Goal: Complete application form: Complete application form

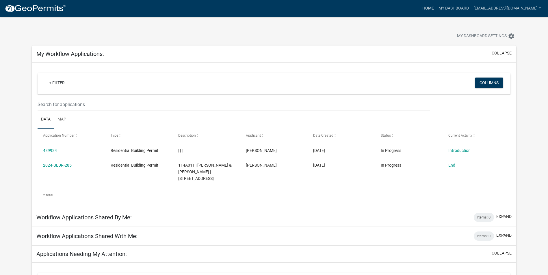
click at [433, 4] on link "Home" at bounding box center [428, 8] width 16 height 11
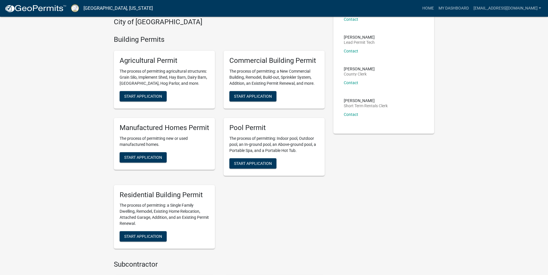
scroll to position [126, 0]
click at [147, 236] on span "Start Application" at bounding box center [143, 236] width 38 height 5
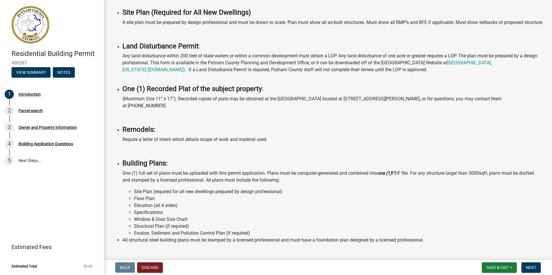
scroll to position [389, 0]
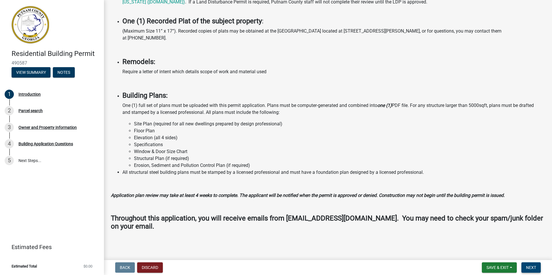
click at [531, 269] on span "Next" at bounding box center [531, 268] width 10 height 5
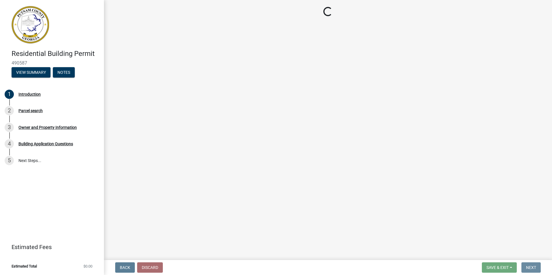
scroll to position [0, 0]
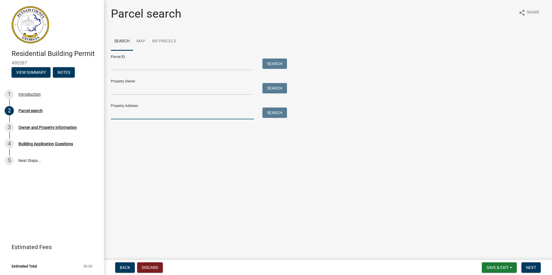
click at [143, 117] on input "Property Address:" at bounding box center [182, 114] width 143 height 12
type input "104 waterside dr"
click at [273, 117] on button "Search" at bounding box center [274, 113] width 25 height 10
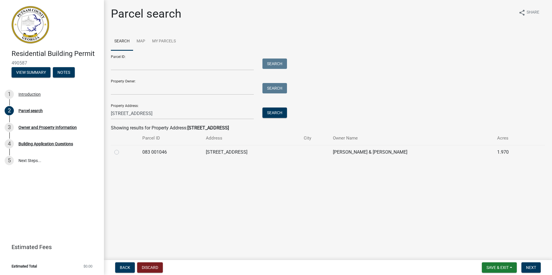
click at [121, 149] on label at bounding box center [121, 149] width 0 height 0
click at [121, 152] on 001046 "radio" at bounding box center [123, 151] width 4 height 4
radio 001046 "true"
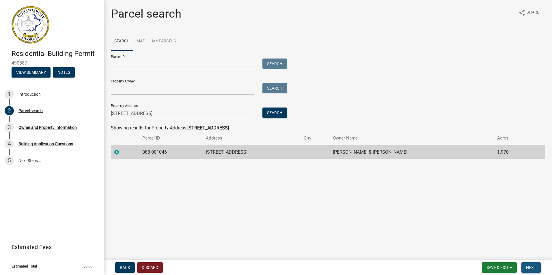
click at [535, 268] on span "Next" at bounding box center [531, 268] width 10 height 5
click at [527, 270] on span "Next" at bounding box center [531, 268] width 10 height 5
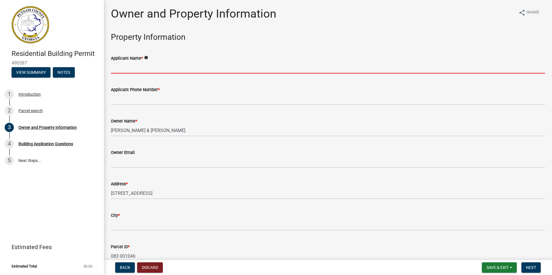
click at [183, 68] on input "Applicant Name *" at bounding box center [328, 68] width 434 height 12
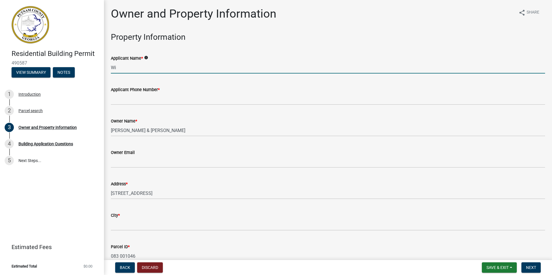
type input "W"
type input "Bill Golden"
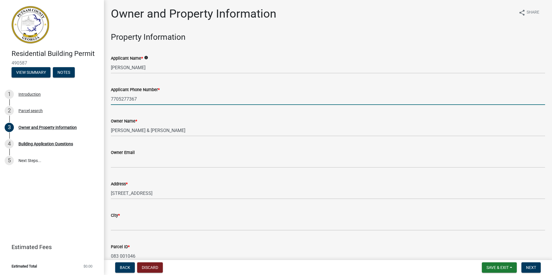
type input "7705277367"
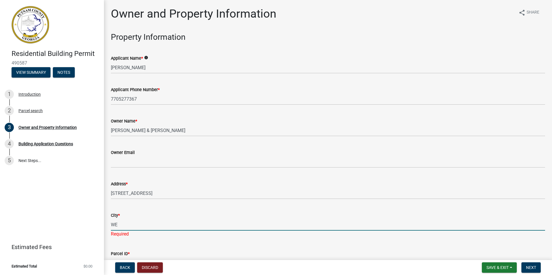
type input "W"
type input "Eatonton"
click at [262, 217] on div "City *" at bounding box center [328, 215] width 434 height 7
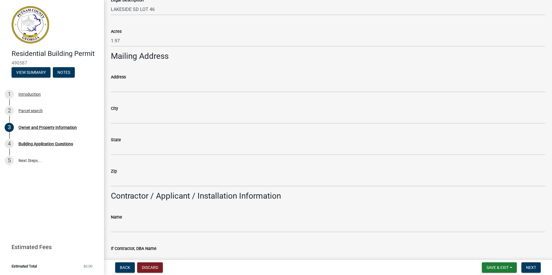
scroll to position [289, 0]
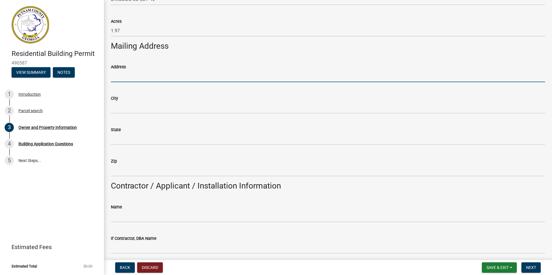
click at [126, 79] on input "Address" at bounding box center [328, 76] width 434 height 12
type input "313 Ashford Place"
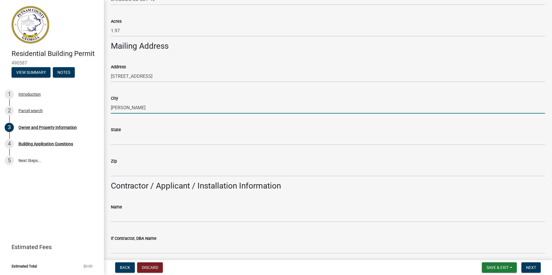
type input "Griffin"
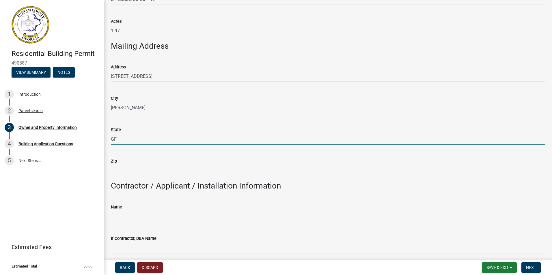
type input "G"
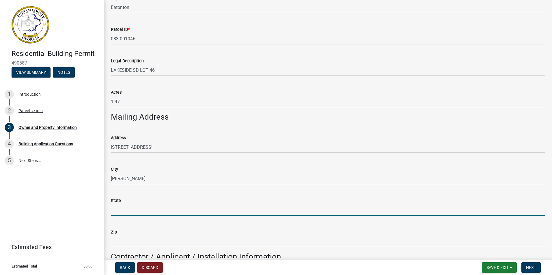
scroll to position [202, 0]
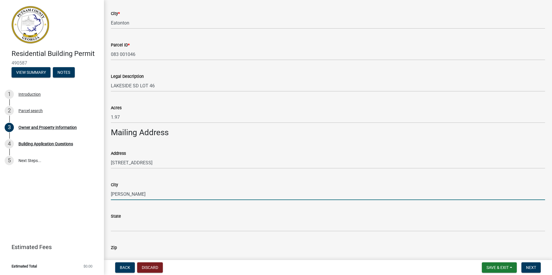
drag, startPoint x: 133, startPoint y: 194, endPoint x: 83, endPoint y: 185, distance: 50.2
click at [83, 185] on div "Residential Building Permit 490587 View Summary Notes 1 Introduction 2 Parcel s…" at bounding box center [276, 137] width 552 height 275
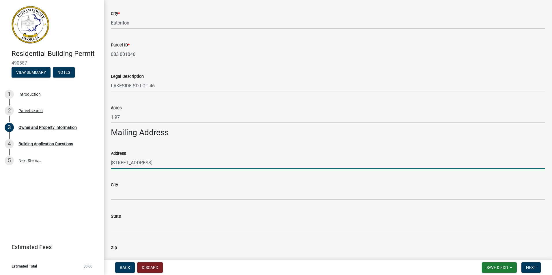
drag, startPoint x: 159, startPoint y: 165, endPoint x: 111, endPoint y: 153, distance: 49.7
click at [111, 153] on form "Address 313 Ashford Place" at bounding box center [328, 159] width 434 height 19
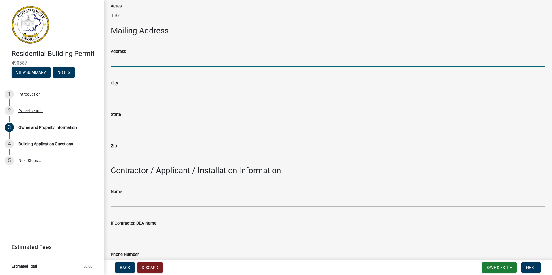
scroll to position [318, 0]
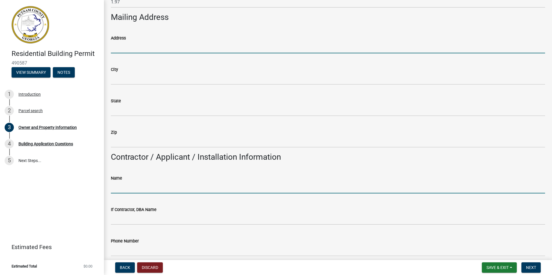
click at [171, 191] on input "Name" at bounding box center [328, 188] width 434 height 12
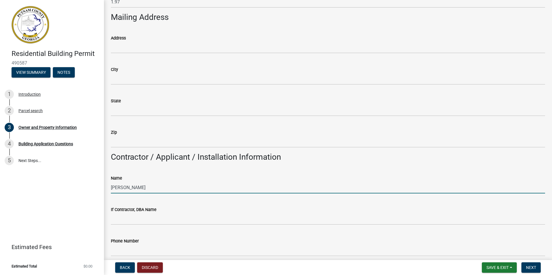
type input "Bill Golden"
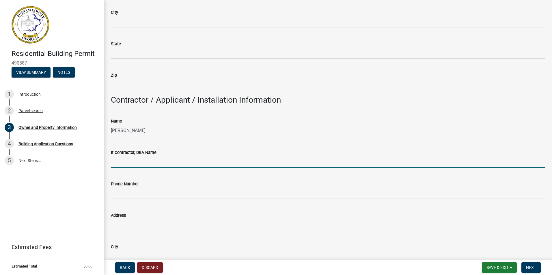
scroll to position [375, 0]
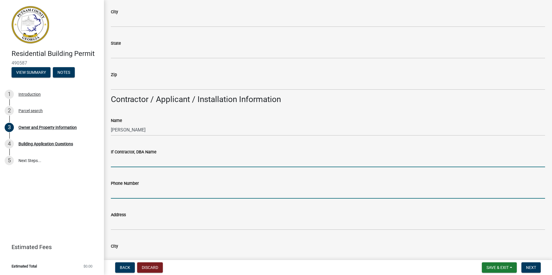
click at [149, 197] on input "Phone Number" at bounding box center [328, 193] width 434 height 12
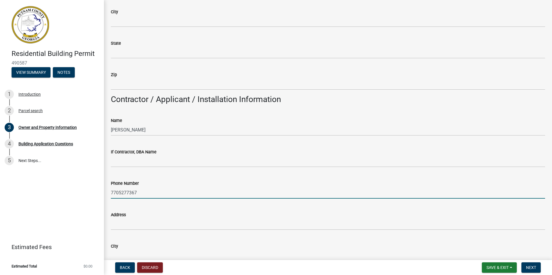
type input "7705277367"
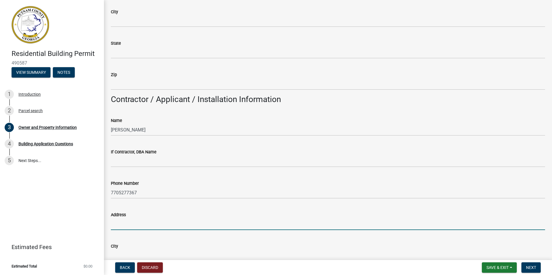
click at [144, 225] on input "Address" at bounding box center [328, 225] width 434 height 12
type input "313 Ashford Place"
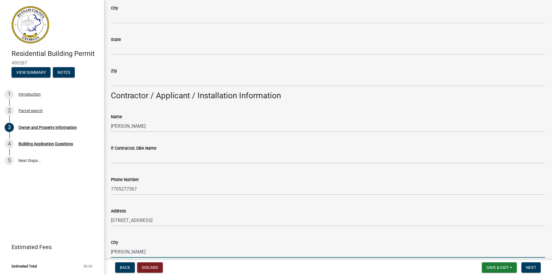
type input "Griffin"
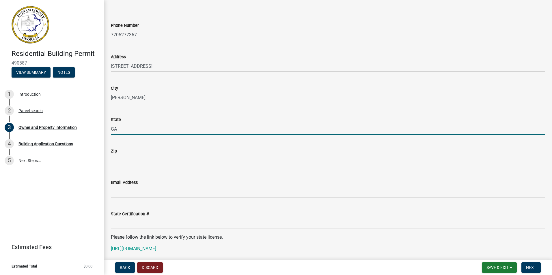
type input "GA"
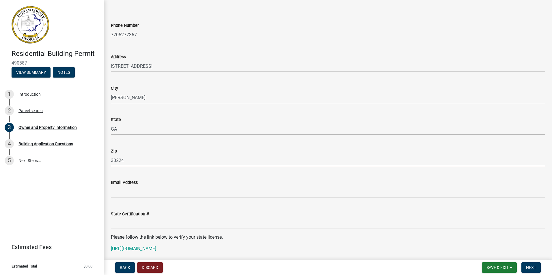
type input "30224"
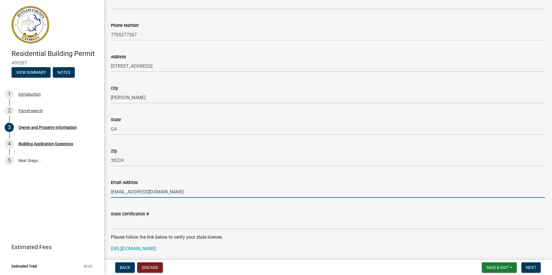
type input "[EMAIL_ADDRESS][DOMAIN_NAME]"
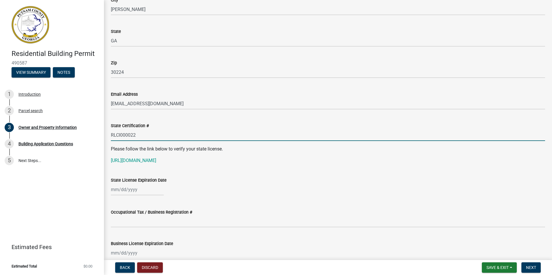
scroll to position [649, 0]
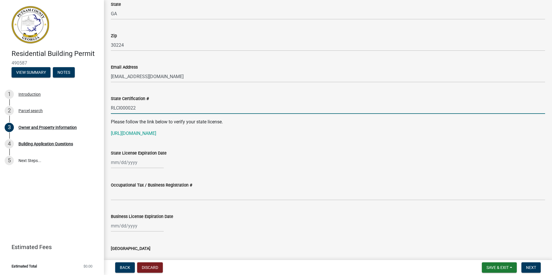
type input "RLCI000022"
select select "10"
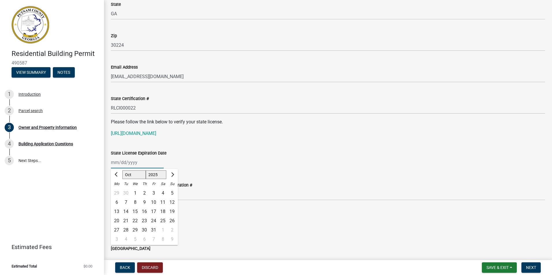
click at [130, 163] on div "Jan Feb Mar Apr May Jun Jul Aug Sep Oct Nov Dec 1525 1526 1527 1528 1529 1530 1…" at bounding box center [137, 163] width 53 height 12
click at [155, 174] on select "1525 1526 1527 1528 1529 1530 1531 1532 1533 1534 1535 1536 1537 1538 1539 1540…" at bounding box center [156, 175] width 21 height 9
select select "2026"
click at [146, 171] on select "1525 1526 1527 1528 1529 1530 1531 1532 1533 1534 1535 1536 1537 1538 1539 1540…" at bounding box center [156, 175] width 21 height 9
click at [133, 173] on select "Jan Feb Mar Apr May Jun Jul Aug Sep Oct Nov Dec" at bounding box center [133, 175] width 23 height 9
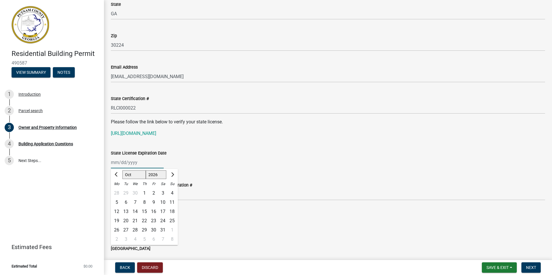
select select "6"
click at [122, 171] on select "Jan Feb Mar Apr May Jun Jul Aug Sep Oct Nov Dec" at bounding box center [133, 175] width 23 height 9
click at [127, 229] on div "30" at bounding box center [125, 230] width 9 height 9
type input "06/30/2026"
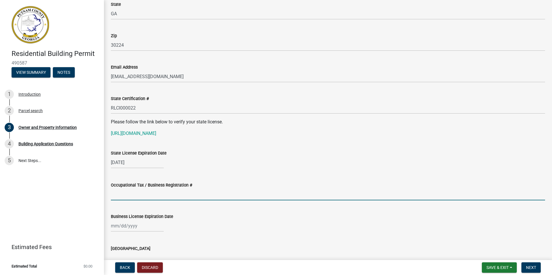
click at [127, 196] on input "Occupational Tax / Business Registration #" at bounding box center [328, 195] width 434 height 12
type input "10746"
select select "10"
select select "2025"
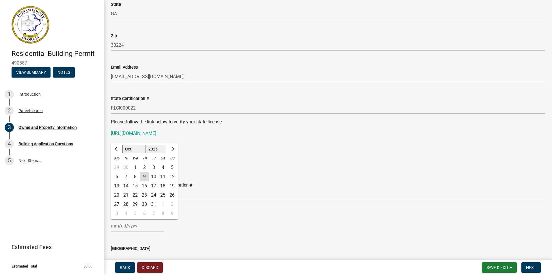
click at [121, 228] on div "Jan Feb Mar Apr May Jun Jul Aug Sep Oct Nov Dec 1525 1526 1527 1528 1529 1530 1…" at bounding box center [137, 226] width 53 height 12
click at [250, 247] on div "Issuing County" at bounding box center [328, 248] width 434 height 7
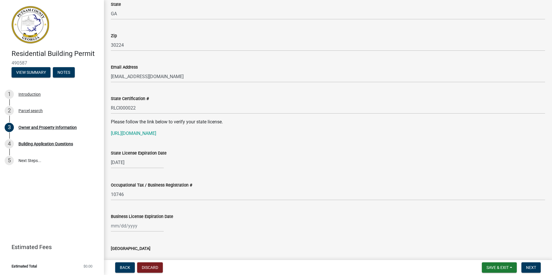
click at [110, 229] on div "Business License Expiration Date" at bounding box center [328, 218] width 443 height 27
select select "10"
select select "2025"
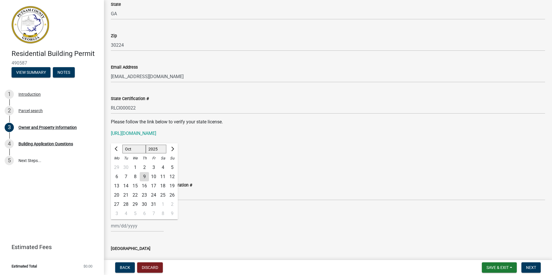
click at [117, 229] on div "Jan Feb Mar Apr May Jun Jul Aug Sep Oct Nov Dec 1525 1526 1527 1528 1529 1530 1…" at bounding box center [137, 226] width 53 height 12
click at [170, 149] on span "Next month" at bounding box center [172, 149] width 4 height 4
select select "1"
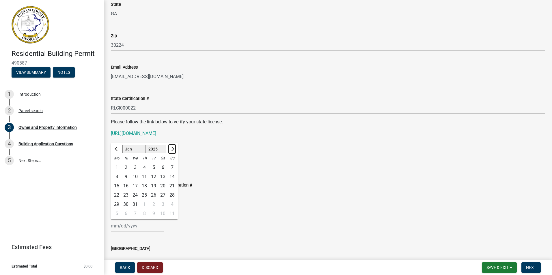
select select "2026"
click at [113, 149] on button "Previous month" at bounding box center [116, 149] width 7 height 9
select select "12"
select select "2025"
click at [137, 204] on div "31" at bounding box center [134, 204] width 9 height 9
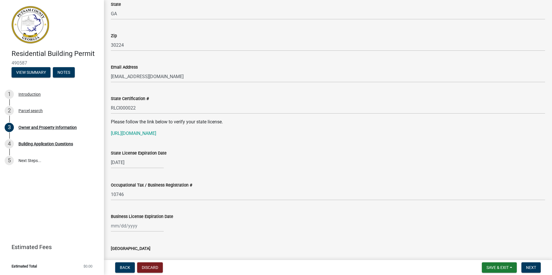
type input "12/31/2025"
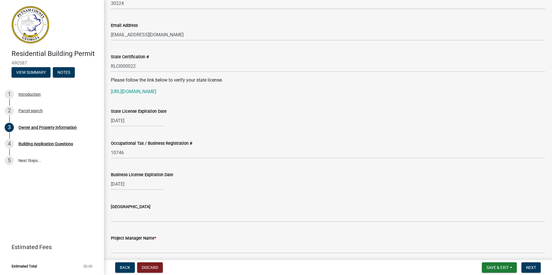
scroll to position [707, 0]
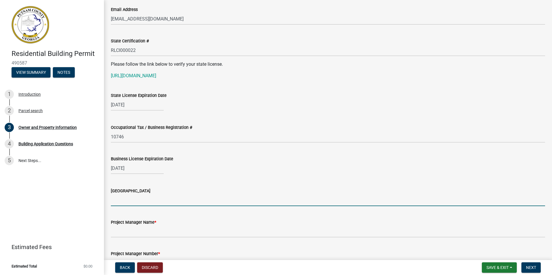
click at [123, 201] on input "Issuing County" at bounding box center [328, 201] width 434 height 12
type input "Spalding"
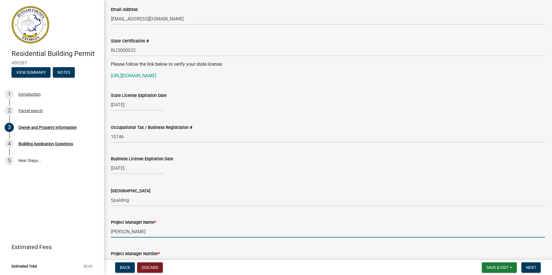
type input "Bill Golden"
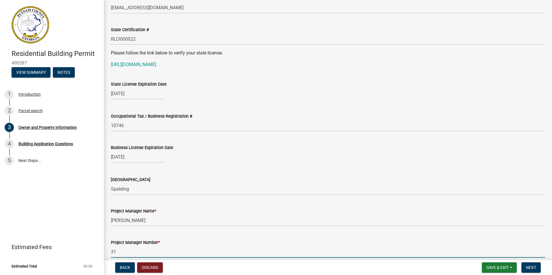
type input "3"
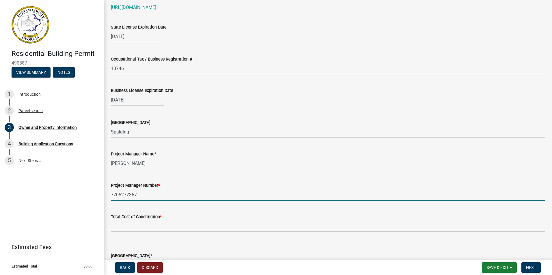
scroll to position [776, 0]
type input "7705277367"
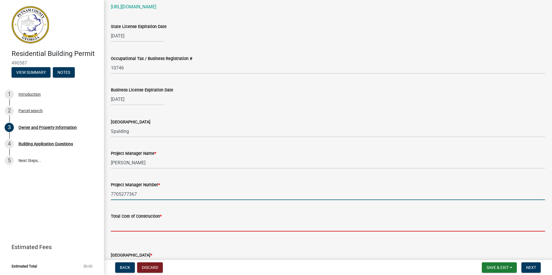
click at [137, 225] on input "text" at bounding box center [328, 226] width 434 height 12
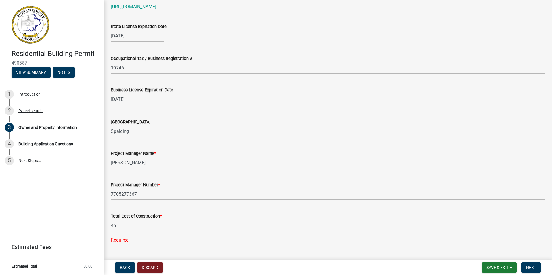
type input "4"
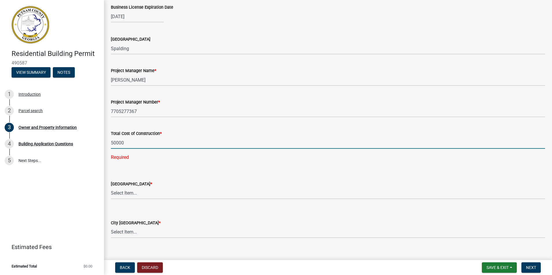
scroll to position [862, 0]
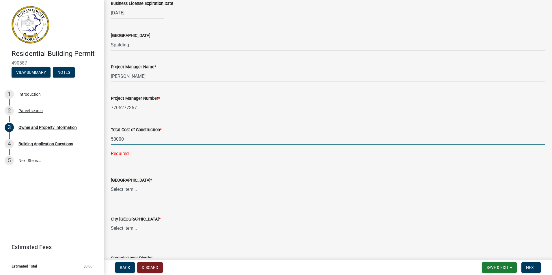
type input "50000"
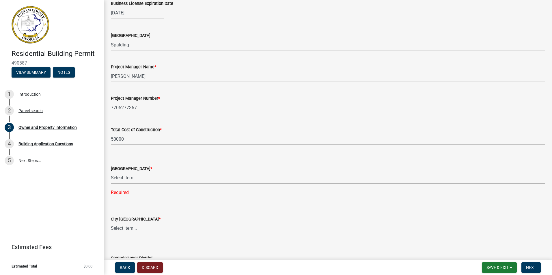
click at [160, 228] on select "Select Item... A-1 A-2 R-1 R-2 R-3 R-4 MHP C-1 C-2 I-1 I-2 DB FH H-P N/A" at bounding box center [328, 229] width 434 height 12
click at [111, 223] on select "Select Item... A-1 A-2 R-1 R-2 R-3 R-4 MHP C-1 C-2 I-1 I-2 DB FH H-P N/A" at bounding box center [328, 229] width 434 height 12
select select "83394b22-4a11-496c-8e5c-75ade2e72faf"
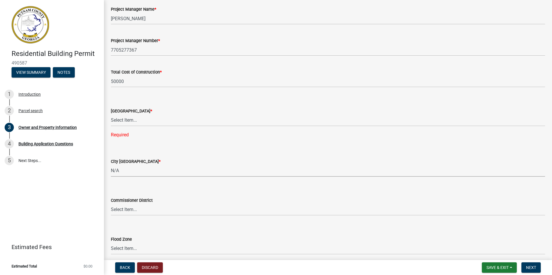
scroll to position [945, 0]
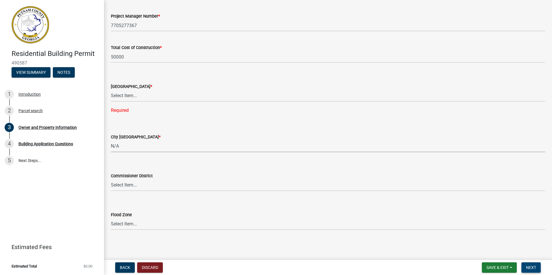
click at [533, 268] on span "Next" at bounding box center [531, 268] width 10 height 5
click at [139, 97] on select "Select Item... AG-1 R-1R R-1 R-2 MHP RM-1 RM-3 C-1 C-2 I-M PUD N/A" at bounding box center [328, 96] width 434 height 12
click at [111, 101] on select "Select Item... AG-1 R-1R R-1 R-2 MHP RM-1 RM-3 C-1 C-2 I-M PUD N/A" at bounding box center [328, 96] width 434 height 12
select select "ef7a1fc2-7a7a-426d-b1f0-c9b9b6ca7ff4"
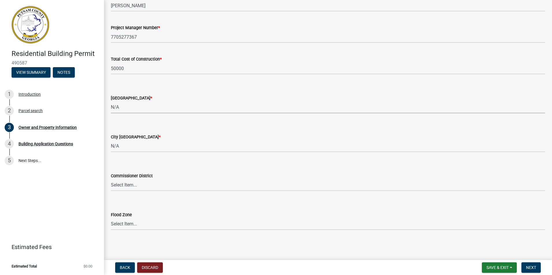
scroll to position [933, 0]
click at [536, 266] on button "Next" at bounding box center [530, 268] width 19 height 10
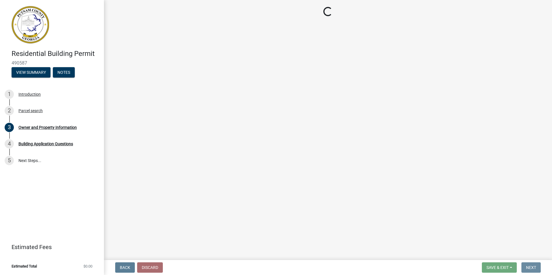
scroll to position [0, 0]
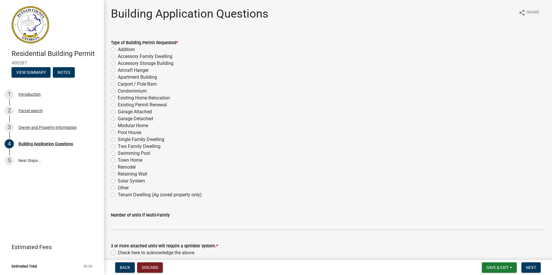
click at [118, 119] on label "Garage Detached" at bounding box center [135, 118] width 35 height 7
click at [118, 119] on input "Garage Detached" at bounding box center [120, 117] width 4 height 4
radio input "true"
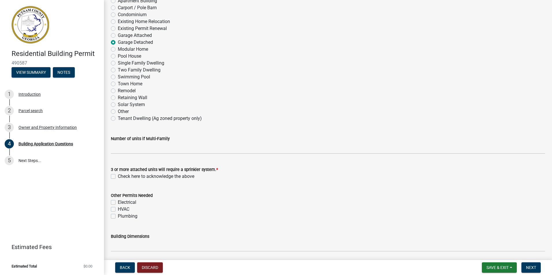
scroll to position [87, 0]
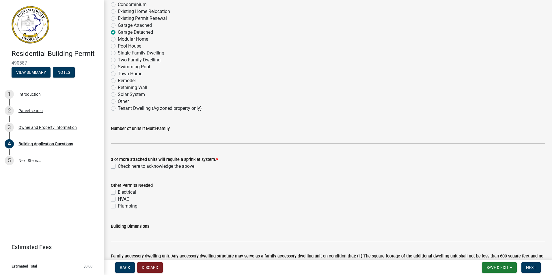
click at [118, 167] on label "Check here to acknowledge the above" at bounding box center [156, 166] width 76 height 7
click at [118, 167] on input "Check here to acknowledge the above" at bounding box center [120, 165] width 4 height 4
checkbox input "true"
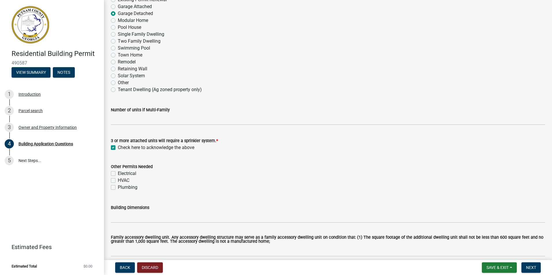
scroll to position [115, 0]
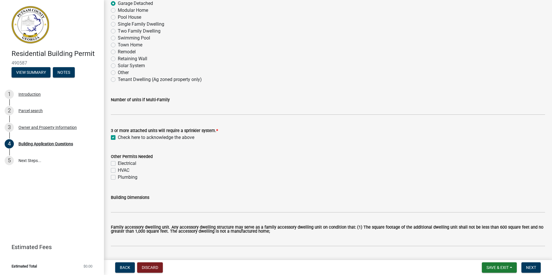
click at [118, 164] on label "Electrical" at bounding box center [127, 163] width 18 height 7
click at [118, 164] on input "Electrical" at bounding box center [120, 162] width 4 height 4
checkbox input "true"
checkbox input "false"
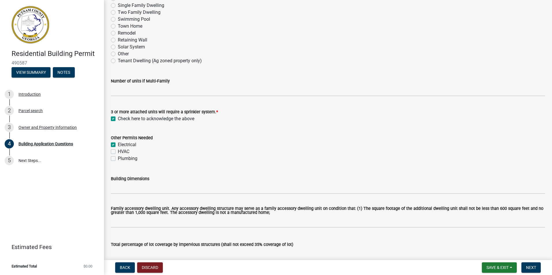
scroll to position [144, 0]
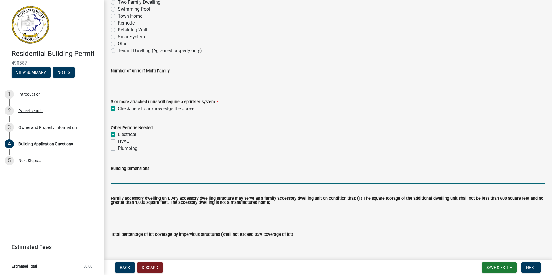
click at [137, 183] on input "Building Dimensions" at bounding box center [328, 178] width 434 height 12
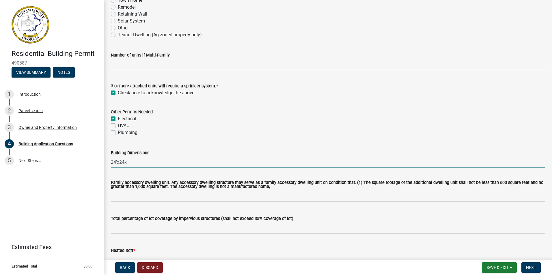
scroll to position [173, 0]
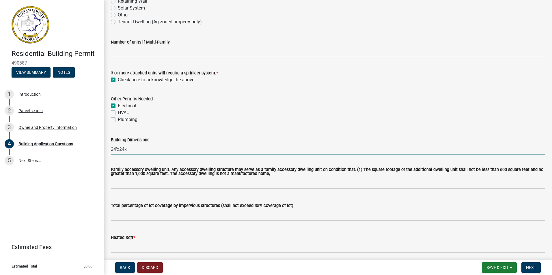
type input "24'x24x"
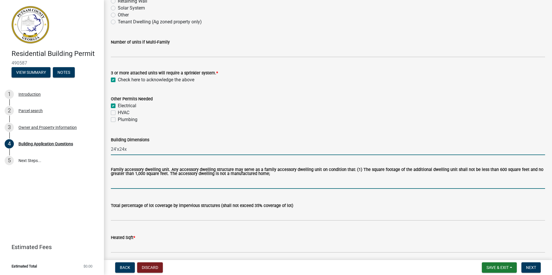
click at [204, 188] on input "text" at bounding box center [328, 183] width 434 height 12
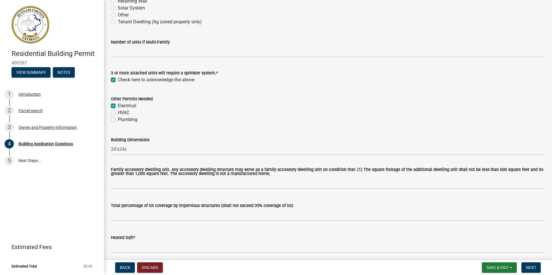
click at [219, 193] on wm-data-entity-input "Family accessory dwelling unit. Any accessory dwelling structure may serve as a…" at bounding box center [328, 177] width 434 height 34
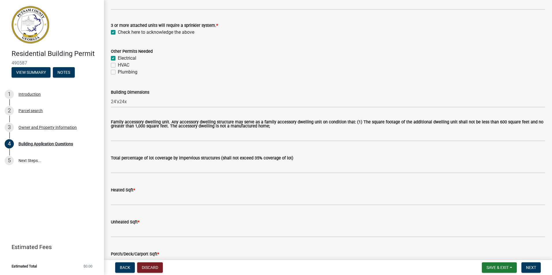
scroll to position [231, 0]
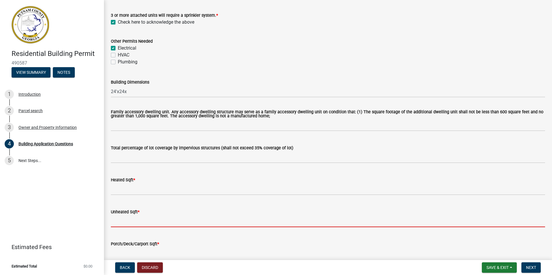
click at [166, 224] on input "text" at bounding box center [328, 222] width 434 height 12
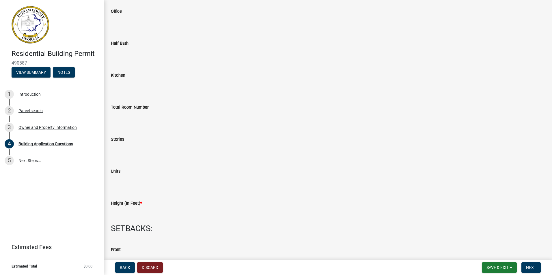
scroll to position [635, 0]
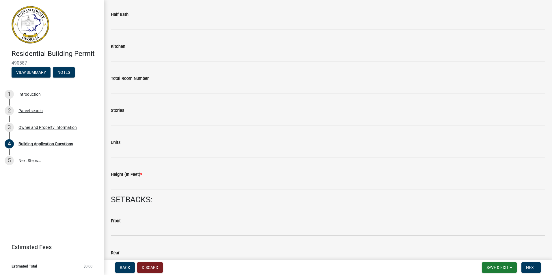
type input "2424"
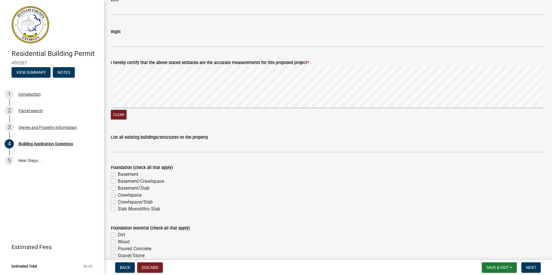
scroll to position [981, 0]
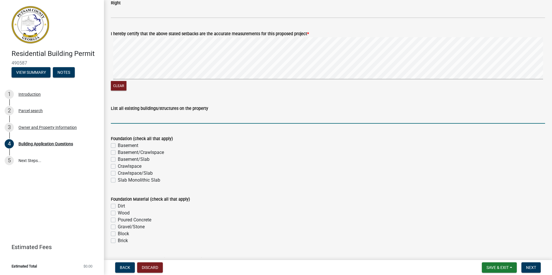
click at [184, 114] on input "List all existing buildings/structures on the property" at bounding box center [328, 118] width 434 height 12
type input "Existing house"
click at [118, 181] on label "Slab Monolithic Slab" at bounding box center [139, 180] width 42 height 7
click at [118, 181] on input "Slab Monolithic Slab" at bounding box center [120, 179] width 4 height 4
checkbox input "true"
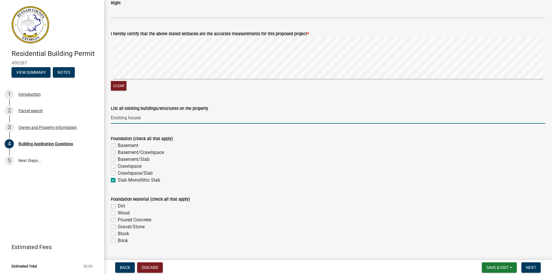
checkbox input "false"
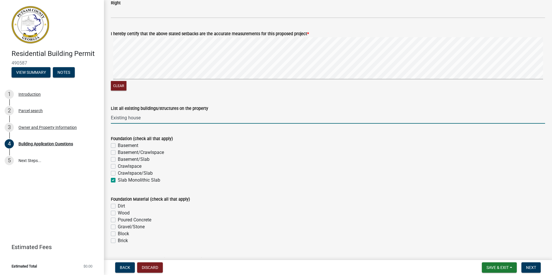
checkbox input "true"
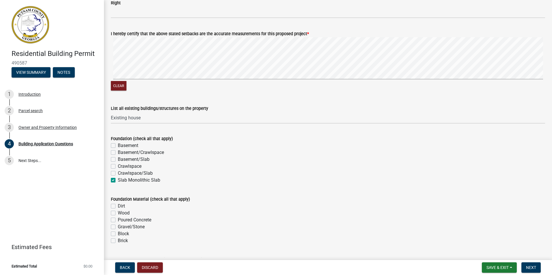
click at [118, 222] on label "Poured Concrete" at bounding box center [134, 220] width 33 height 7
click at [118, 221] on input "Poured Concrete" at bounding box center [120, 219] width 4 height 4
checkbox input "true"
checkbox input "false"
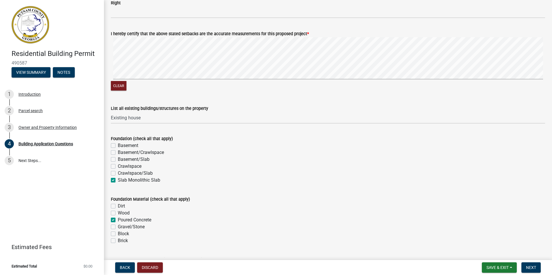
checkbox input "true"
checkbox input "false"
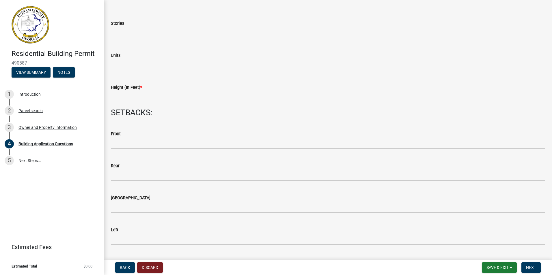
scroll to position [722, 0]
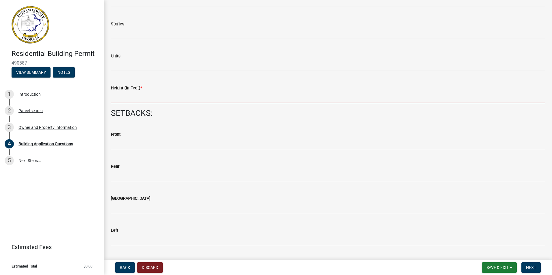
click at [131, 100] on input "text" at bounding box center [328, 98] width 434 height 12
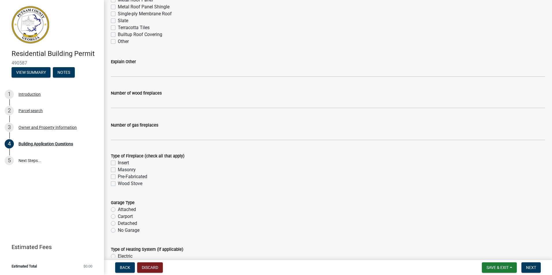
scroll to position [1588, 0]
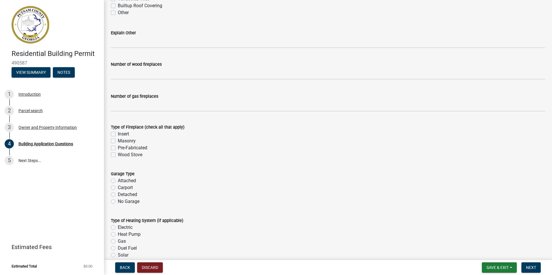
type input "17"
click at [127, 194] on label "Detached" at bounding box center [127, 194] width 19 height 7
click at [122, 194] on input "Detached" at bounding box center [120, 193] width 4 height 4
radio input "true"
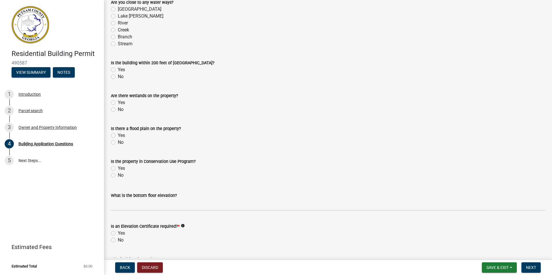
scroll to position [2078, 0]
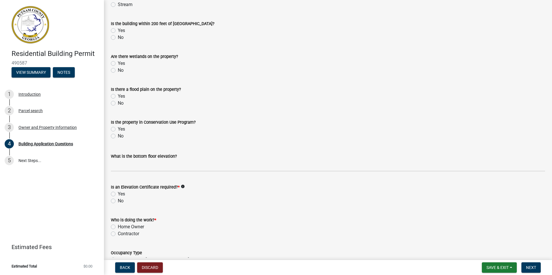
click at [181, 187] on icon "info" at bounding box center [183, 187] width 4 height 4
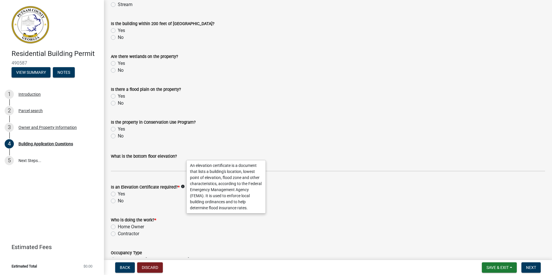
click at [116, 233] on div "Contractor" at bounding box center [328, 234] width 434 height 7
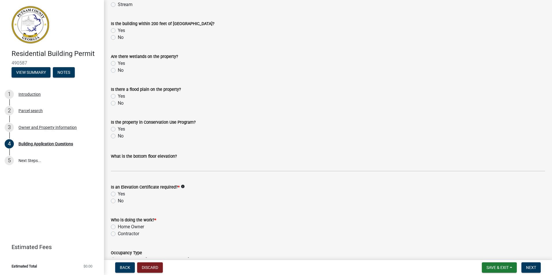
click at [118, 233] on label "Contractor" at bounding box center [128, 234] width 21 height 7
click at [118, 233] on input "Contractor" at bounding box center [120, 233] width 4 height 4
radio input "true"
click at [118, 202] on label "No" at bounding box center [121, 201] width 6 height 7
click at [118, 201] on input "No" at bounding box center [120, 200] width 4 height 4
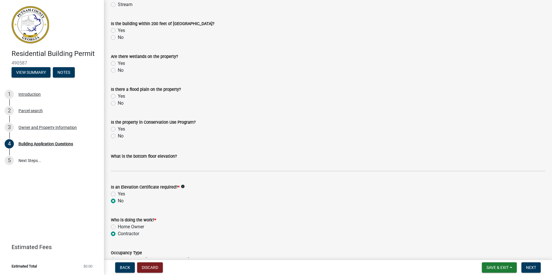
radio input "true"
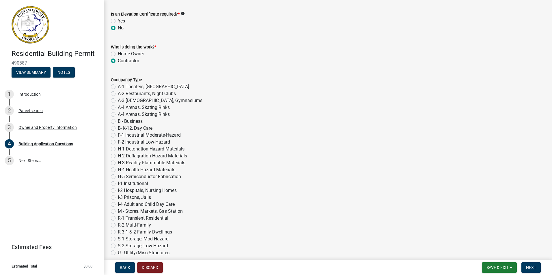
scroll to position [2280, 0]
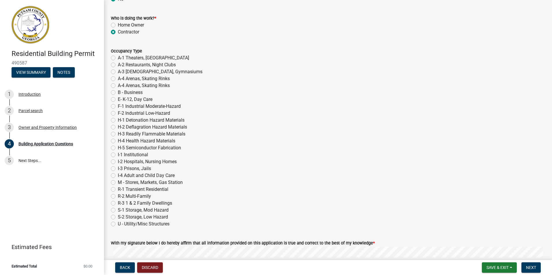
click at [118, 204] on label "R-3 1 & 2 Family Dwellings" at bounding box center [145, 203] width 54 height 7
click at [118, 204] on input "R-3 1 & 2 Family Dwellings" at bounding box center [120, 202] width 4 height 4
radio input "true"
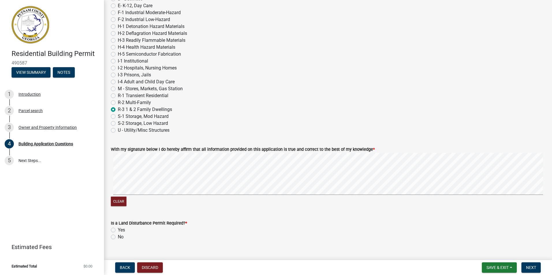
scroll to position [2385, 0]
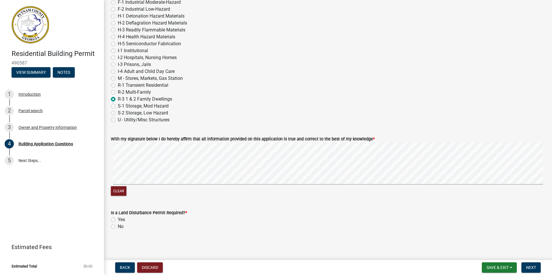
click at [111, 229] on div "Is a Land Disturbance Permit Required? * Yes No" at bounding box center [328, 217] width 443 height 28
click at [118, 226] on label "No" at bounding box center [121, 226] width 6 height 7
click at [118, 226] on input "No" at bounding box center [120, 225] width 4 height 4
radio input "true"
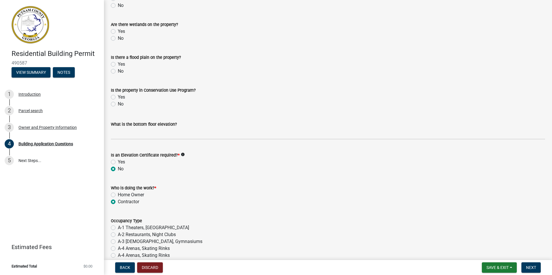
scroll to position [2096, 0]
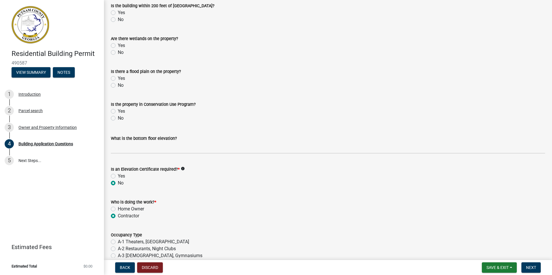
click at [118, 117] on label "No" at bounding box center [121, 118] width 6 height 7
click at [118, 117] on input "No" at bounding box center [120, 117] width 4 height 4
radio input "true"
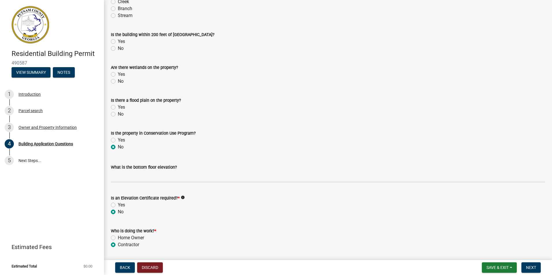
click at [118, 116] on label "No" at bounding box center [121, 114] width 6 height 7
click at [118, 115] on input "No" at bounding box center [120, 113] width 4 height 4
radio input "true"
click at [118, 82] on label "No" at bounding box center [121, 81] width 6 height 7
click at [118, 82] on input "No" at bounding box center [120, 80] width 4 height 4
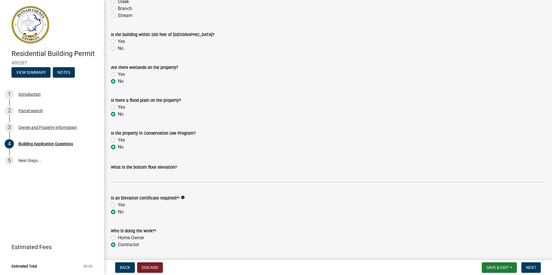
radio input "true"
click at [118, 47] on label "No" at bounding box center [121, 48] width 6 height 7
click at [118, 47] on input "No" at bounding box center [120, 47] width 4 height 4
radio input "true"
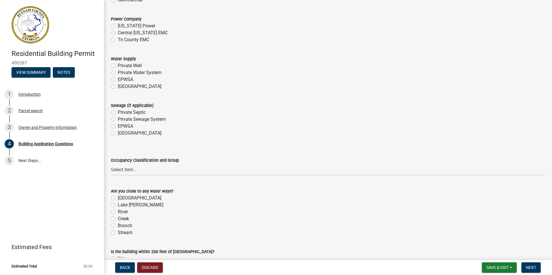
scroll to position [1836, 0]
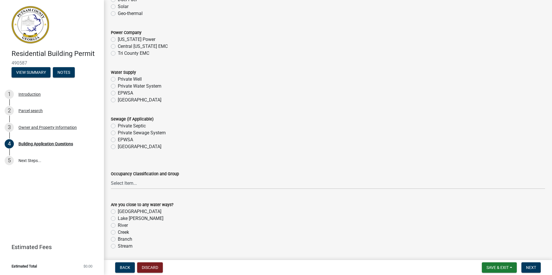
drag, startPoint x: 142, startPoint y: 101, endPoint x: 299, endPoint y: 107, distance: 157.4
click at [299, 107] on wm-data-entity-input "Water Supply Private Well Private Water System EPWSA Piedmont" at bounding box center [328, 85] width 434 height 47
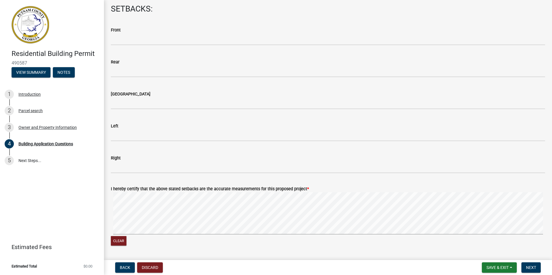
scroll to position [797, 0]
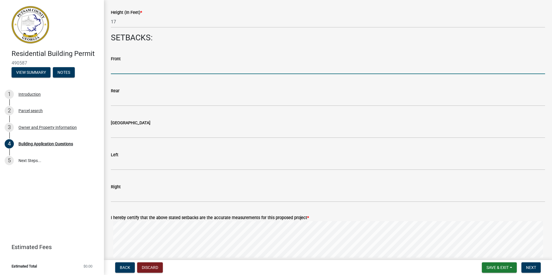
click at [126, 65] on input "text" at bounding box center [328, 68] width 434 height 12
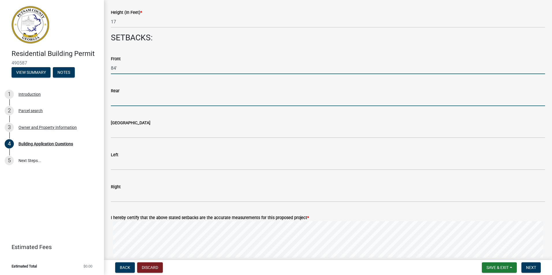
type input "84"
click at [129, 105] on input "text" at bounding box center [328, 100] width 434 height 12
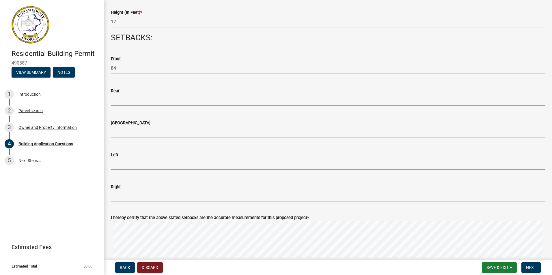
click at [135, 166] on input "text" at bounding box center [328, 164] width 434 height 12
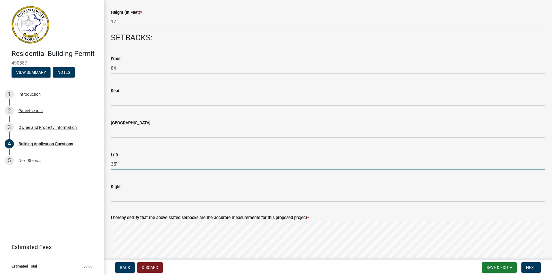
type input "35"
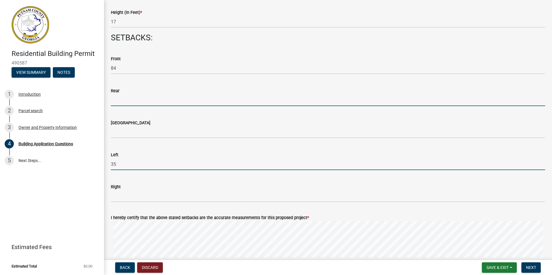
click at [115, 101] on input "text" at bounding box center [328, 100] width 434 height 12
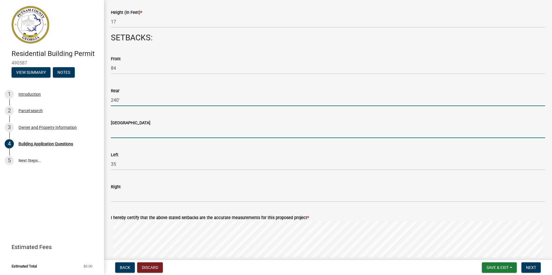
type input "240"
click at [199, 138] on input "text" at bounding box center [328, 132] width 434 height 12
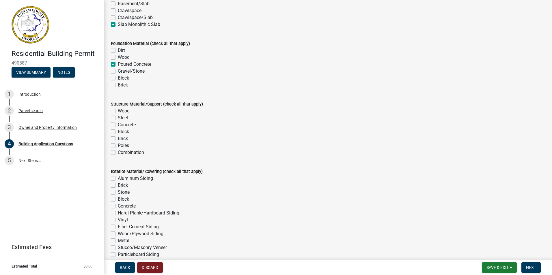
scroll to position [1173, 0]
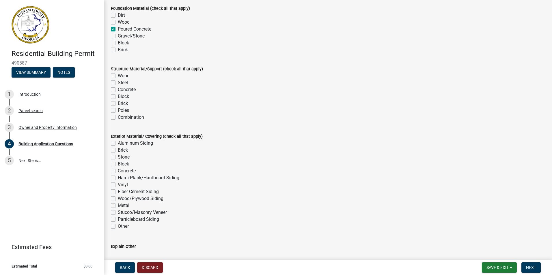
click at [118, 178] on label "Hardi-Plank/Hardboard Siding" at bounding box center [148, 178] width 61 height 7
click at [118, 178] on input "Hardi-Plank/Hardboard Siding" at bounding box center [120, 177] width 4 height 4
checkbox input "true"
checkbox input "false"
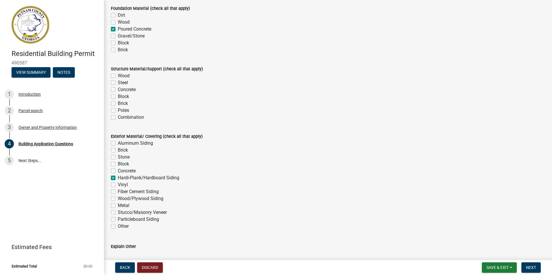
checkbox input "false"
checkbox input "true"
checkbox input "false"
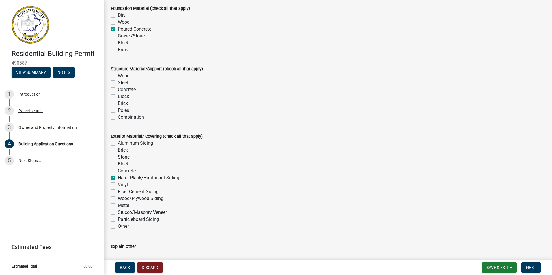
checkbox input "false"
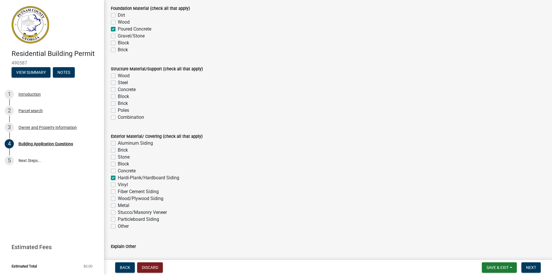
checkbox input "false"
click at [118, 75] on label "Wood" at bounding box center [124, 75] width 12 height 7
click at [118, 75] on input "Wood" at bounding box center [120, 74] width 4 height 4
checkbox input "true"
checkbox input "false"
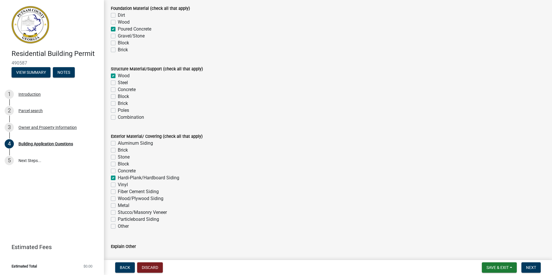
checkbox input "false"
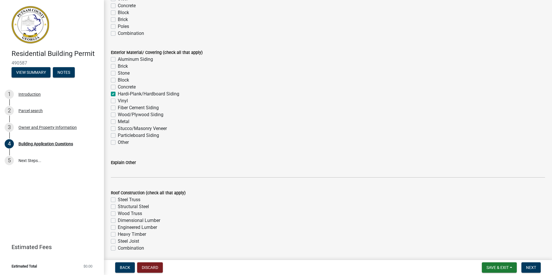
scroll to position [1288, 0]
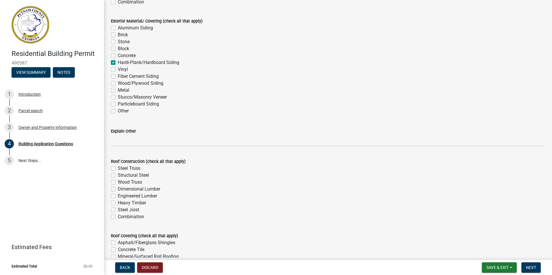
click at [118, 190] on label "Dimensional Lumber" at bounding box center [139, 189] width 42 height 7
click at [118, 190] on input "Dimensional Lumber" at bounding box center [120, 188] width 4 height 4
checkbox input "true"
checkbox input "false"
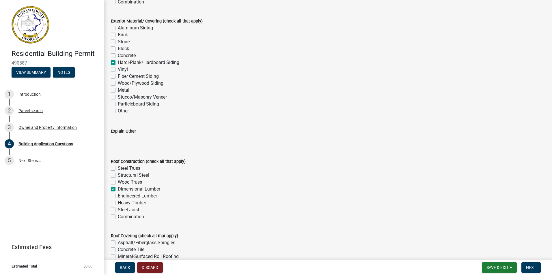
checkbox input "false"
checkbox input "true"
checkbox input "false"
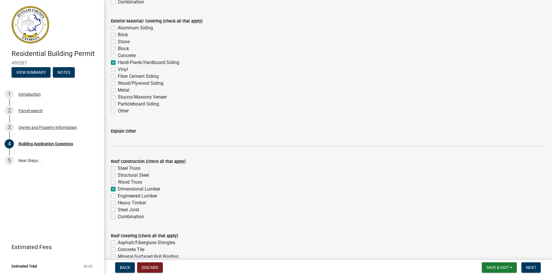
checkbox input "false"
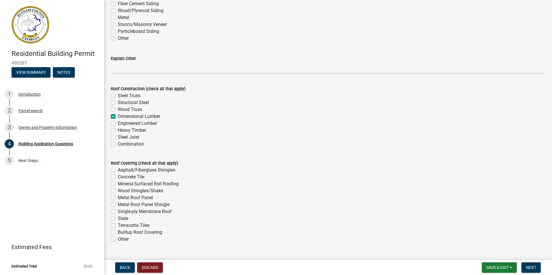
scroll to position [1375, 0]
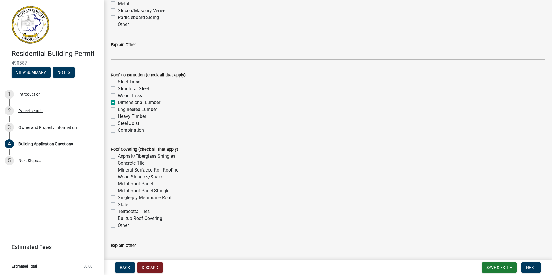
click at [118, 156] on label "Asphalt/Fiberglass Shingles" at bounding box center [146, 156] width 57 height 7
click at [118, 156] on input "Asphalt/Fiberglass Shingles" at bounding box center [120, 155] width 4 height 4
checkbox input "true"
checkbox input "false"
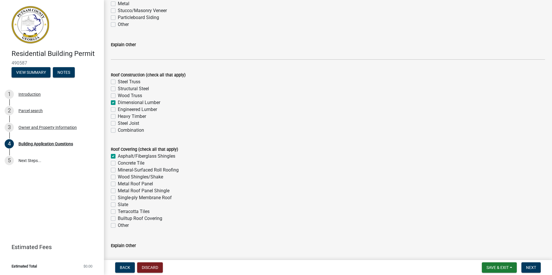
checkbox input "false"
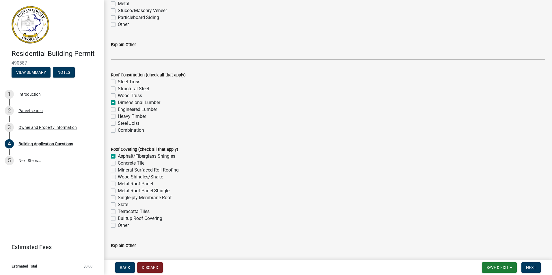
checkbox input "false"
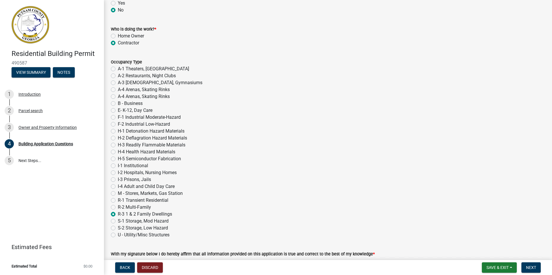
scroll to position [2385, 0]
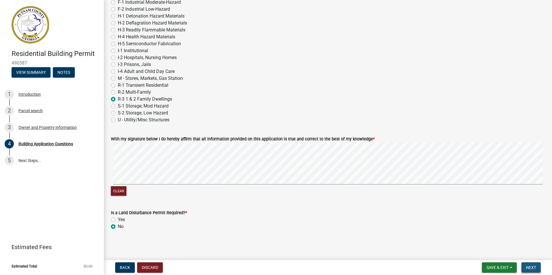
click at [527, 268] on span "Next" at bounding box center [531, 268] width 10 height 5
click at [532, 269] on span "Next" at bounding box center [531, 268] width 10 height 5
click at [118, 221] on label "Yes" at bounding box center [121, 219] width 7 height 7
click at [118, 220] on input "Yes" at bounding box center [120, 218] width 4 height 4
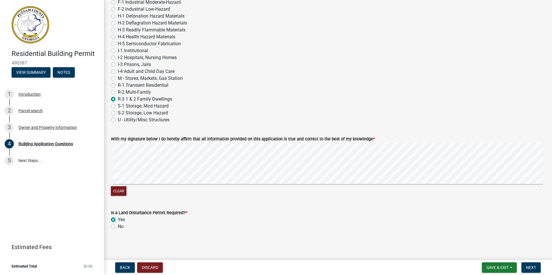
radio input "true"
click at [118, 227] on label "No" at bounding box center [121, 226] width 6 height 7
click at [118, 227] on input "No" at bounding box center [120, 225] width 4 height 4
radio input "true"
click at [531, 266] on span "Next" at bounding box center [531, 268] width 10 height 5
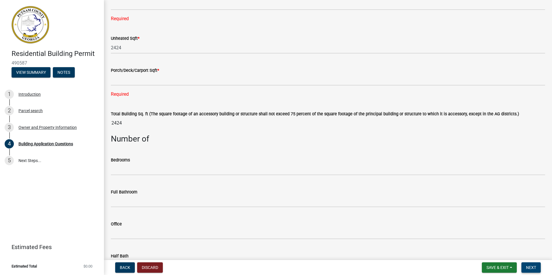
scroll to position [387, 0]
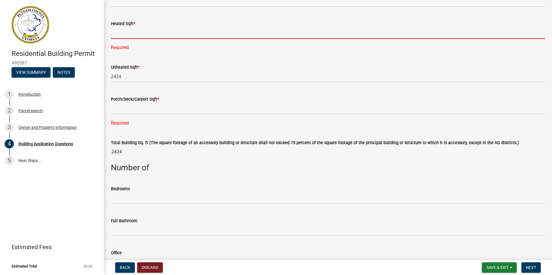
click at [116, 30] on input "text" at bounding box center [328, 33] width 434 height 12
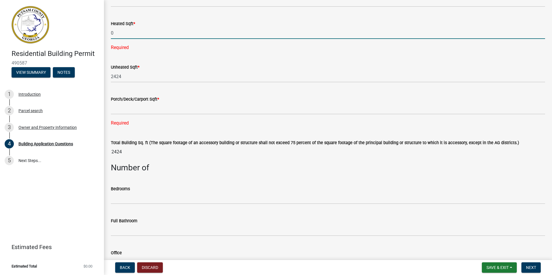
type input "0"
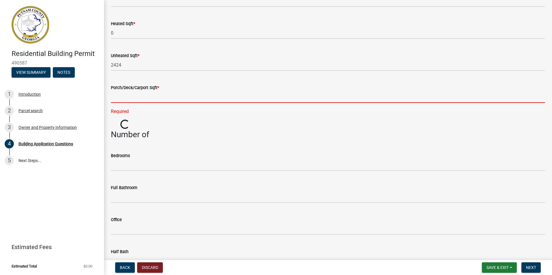
click at [116, 107] on div "Porch/Deck/Carport Sqft * Required" at bounding box center [328, 95] width 434 height 39
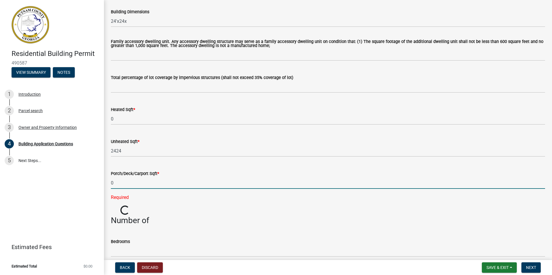
scroll to position [301, 0]
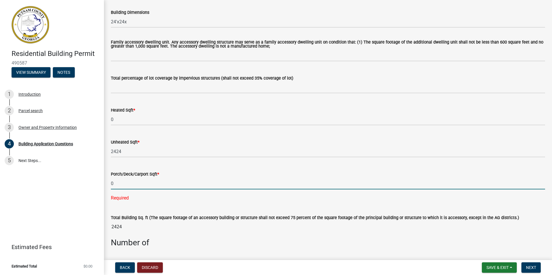
type input "0"
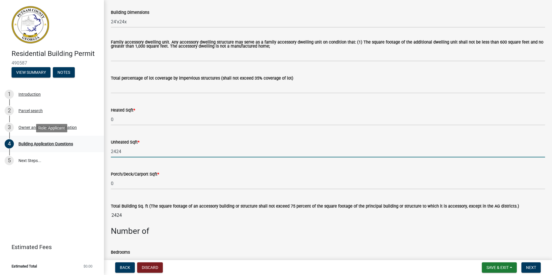
drag, startPoint x: 128, startPoint y: 152, endPoint x: 78, endPoint y: 150, distance: 49.7
click at [78, 150] on div "Residential Building Permit 490587 View Summary Notes 1 Introduction 2 Parcel s…" at bounding box center [276, 137] width 552 height 275
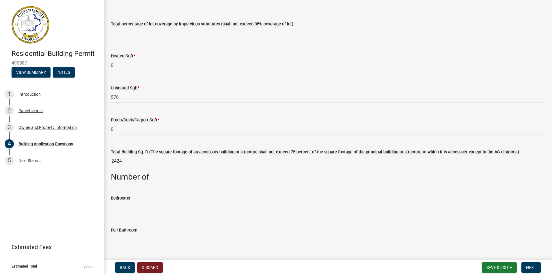
scroll to position [359, 0]
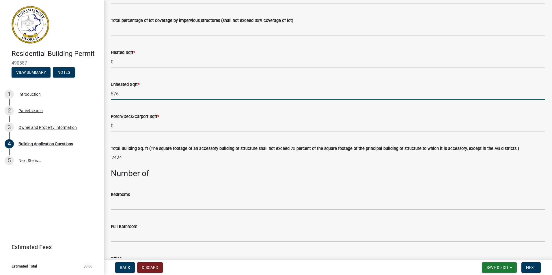
type input "576"
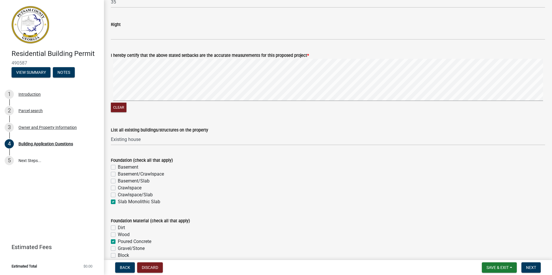
scroll to position [965, 0]
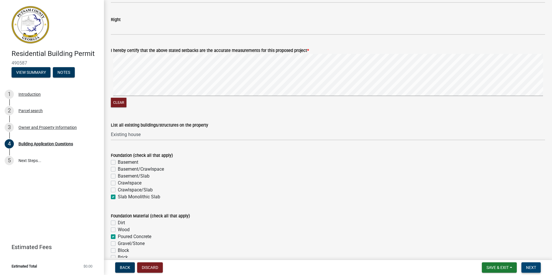
click at [533, 269] on span "Next" at bounding box center [531, 268] width 10 height 5
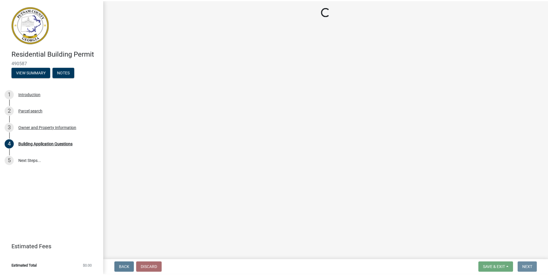
scroll to position [0, 0]
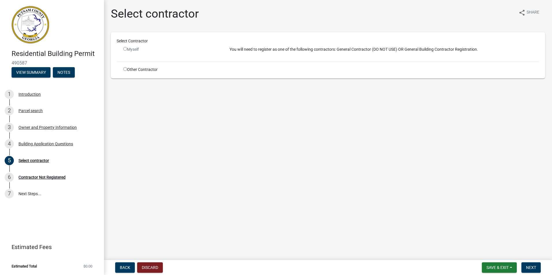
click at [125, 48] on input "radio" at bounding box center [125, 49] width 4 height 4
click at [126, 51] on div "Myself" at bounding box center [172, 49] width 98 height 6
click at [125, 50] on input "radio" at bounding box center [125, 49] width 4 height 4
radio input "false"
click at [125, 69] on input "radio" at bounding box center [125, 69] width 4 height 4
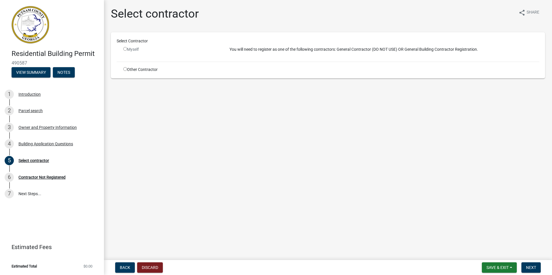
radio input "true"
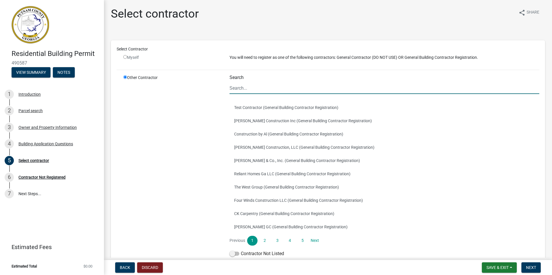
click at [242, 90] on input "Search" at bounding box center [384, 88] width 310 height 12
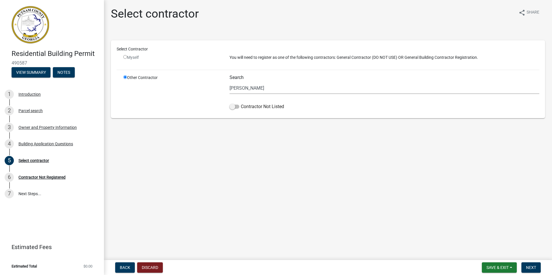
click at [293, 165] on main "Select contractor share Share Select Contractor Myself You will need to registe…" at bounding box center [328, 129] width 448 height 258
drag, startPoint x: 264, startPoint y: 89, endPoint x: 225, endPoint y: 84, distance: 39.5
click at [225, 84] on div "Search Bill Golden Contractor Not Listed" at bounding box center [384, 94] width 318 height 38
drag, startPoint x: 266, startPoint y: 89, endPoint x: 208, endPoint y: 87, distance: 58.7
click at [208, 87] on div "Other Contractor Search William Golden Contractor Not Listed" at bounding box center [331, 94] width 425 height 38
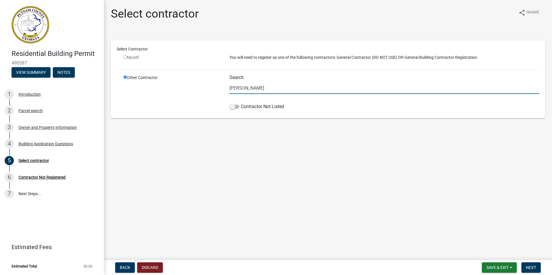
type input "Bill Golden"
click at [224, 147] on main "Select contractor share Share Select Contractor Myself You will need to registe…" at bounding box center [328, 129] width 448 height 258
click at [234, 105] on span at bounding box center [234, 107] width 10 height 4
click at [241, 103] on input "Contractor Not Listed" at bounding box center [241, 103] width 0 height 0
click at [527, 267] on span "Next" at bounding box center [531, 268] width 10 height 5
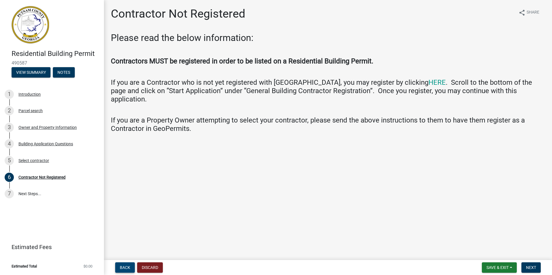
click at [129, 267] on span "Back" at bounding box center [125, 268] width 10 height 5
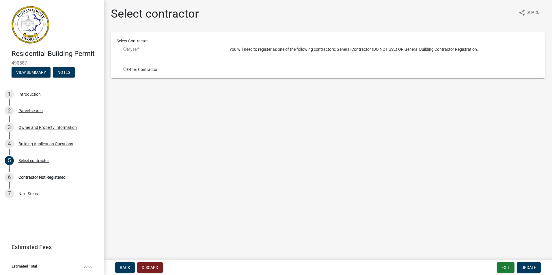
click at [125, 70] on input "radio" at bounding box center [125, 69] width 4 height 4
radio input "true"
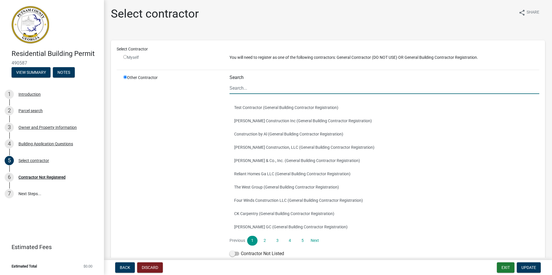
click at [264, 88] on input "Search" at bounding box center [384, 88] width 310 height 12
click at [217, 50] on div "Select Contractor" at bounding box center [327, 49] width 431 height 6
click at [251, 90] on input "Search" at bounding box center [384, 88] width 310 height 12
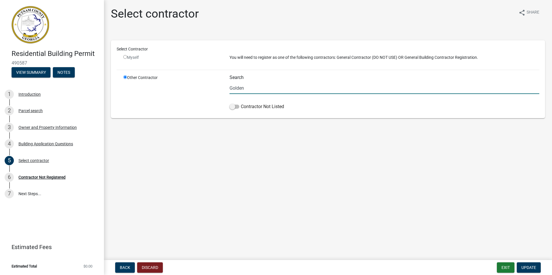
drag, startPoint x: 254, startPoint y: 90, endPoint x: 204, endPoint y: 85, distance: 50.2
click at [204, 85] on div "Other Contractor Search Golden Contractor Not Listed" at bounding box center [331, 94] width 425 height 38
type input "Bill Golden"
drag, startPoint x: 215, startPoint y: 185, endPoint x: 215, endPoint y: 182, distance: 3.5
click at [215, 185] on main "Select contractor share Share Select Contractor Myself You will need to registe…" at bounding box center [328, 129] width 448 height 258
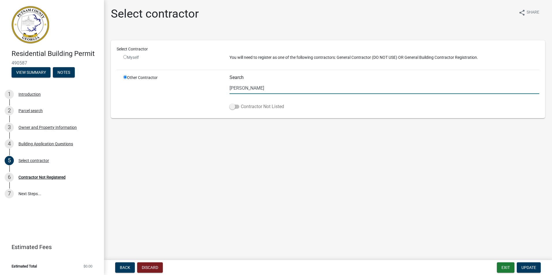
click at [233, 106] on span at bounding box center [234, 107] width 10 height 4
click at [241, 103] on input "Contractor Not Listed" at bounding box center [241, 103] width 0 height 0
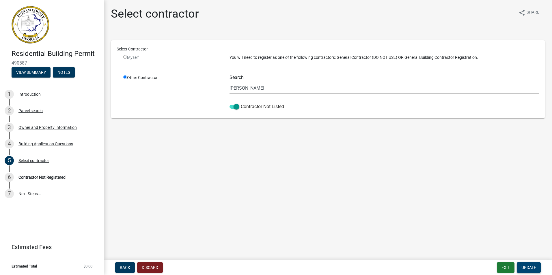
click at [526, 267] on span "Update" at bounding box center [528, 268] width 15 height 5
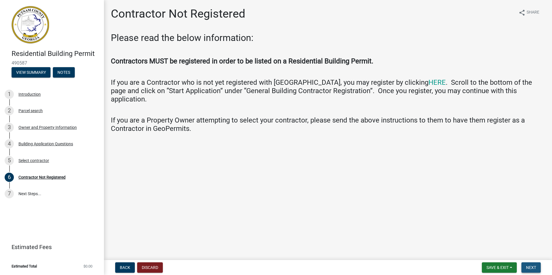
click at [531, 264] on button "Next" at bounding box center [530, 268] width 19 height 10
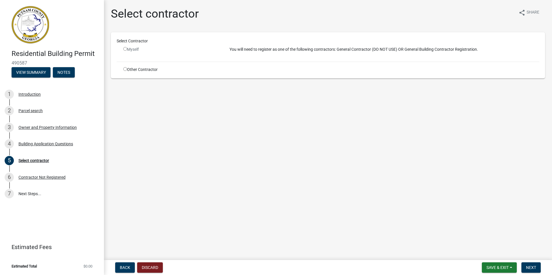
click at [124, 71] on div "Other Contractor" at bounding box center [172, 70] width 106 height 6
click at [124, 70] on input "radio" at bounding box center [125, 69] width 4 height 4
radio input "true"
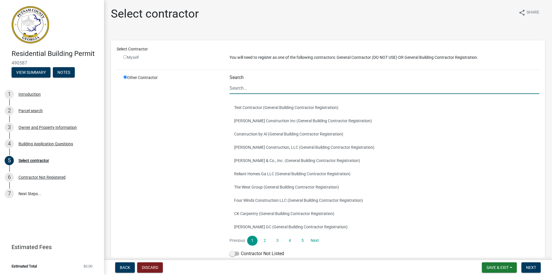
click at [256, 88] on input "Search" at bounding box center [384, 88] width 310 height 12
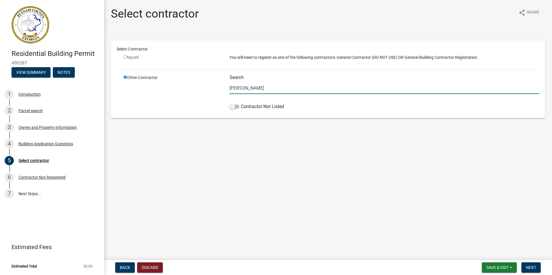
click at [203, 156] on main "Select contractor share Share Select Contractor Myself You will need to registe…" at bounding box center [328, 129] width 448 height 258
click at [270, 85] on input "Bill Golden" at bounding box center [384, 88] width 310 height 12
type input "Bill"
click at [193, 158] on main "Select contractor share Share Select Contractor Myself You will need to registe…" at bounding box center [328, 129] width 448 height 258
click at [123, 58] on div "Myself" at bounding box center [172, 60] width 106 height 11
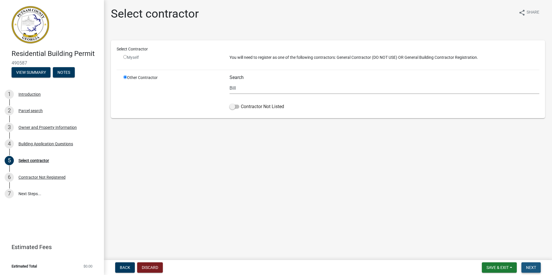
click at [526, 267] on span "Next" at bounding box center [531, 268] width 10 height 5
click at [246, 91] on input "Bill" at bounding box center [384, 88] width 310 height 12
click at [526, 270] on span "Next" at bounding box center [531, 268] width 10 height 5
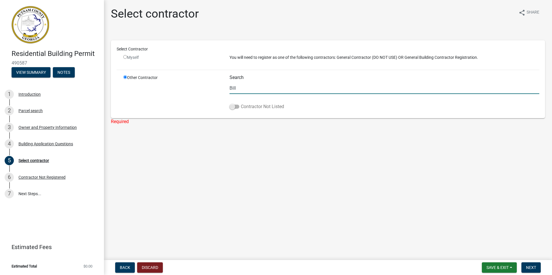
click at [232, 108] on span at bounding box center [234, 107] width 10 height 4
click at [241, 103] on input "Contractor Not Listed" at bounding box center [241, 103] width 0 height 0
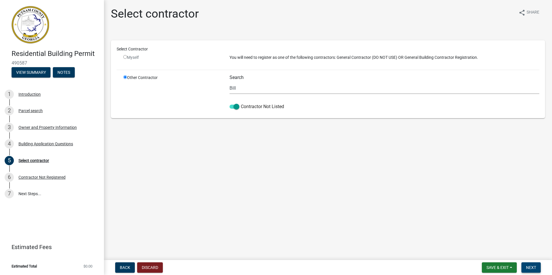
click at [527, 266] on span "Next" at bounding box center [531, 268] width 10 height 5
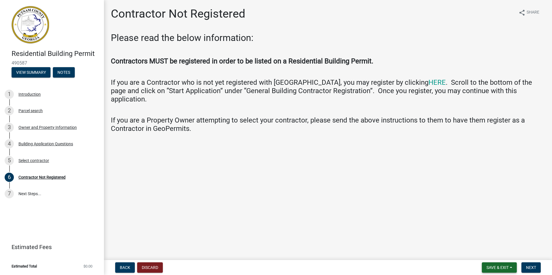
click at [512, 267] on button "Save & Exit" at bounding box center [499, 268] width 35 height 10
click at [488, 254] on button "Save & Exit" at bounding box center [494, 253] width 46 height 14
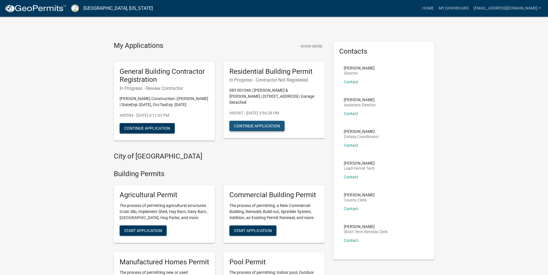
click at [251, 122] on button "Continue Application" at bounding box center [256, 126] width 55 height 10
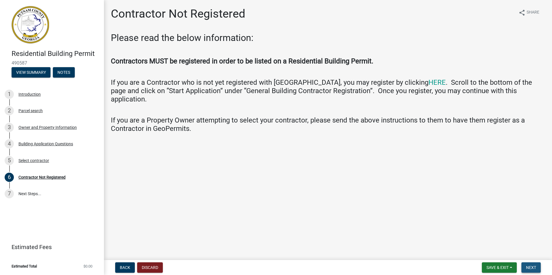
click at [533, 269] on span "Next" at bounding box center [531, 268] width 10 height 5
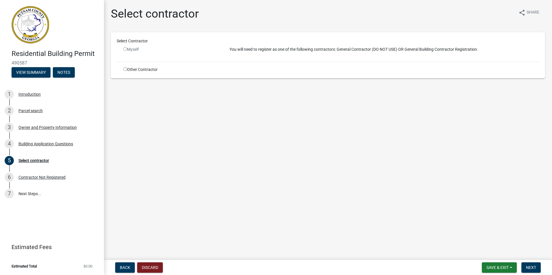
click at [139, 73] on div "Select Contractor Myself You will need to register as one of the following cont…" at bounding box center [328, 55] width 434 height 46
click at [139, 70] on div "Other Contractor" at bounding box center [172, 70] width 106 height 6
drag, startPoint x: 139, startPoint y: 70, endPoint x: 127, endPoint y: 69, distance: 11.8
click at [127, 69] on input "radio" at bounding box center [125, 69] width 4 height 4
radio input "true"
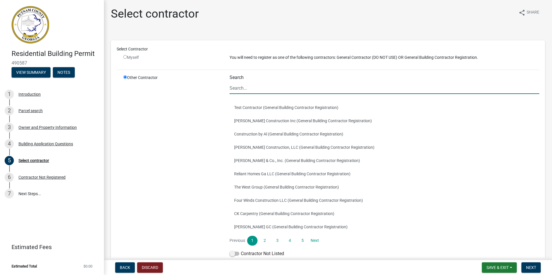
click at [249, 91] on input "Search" at bounding box center [384, 88] width 310 height 12
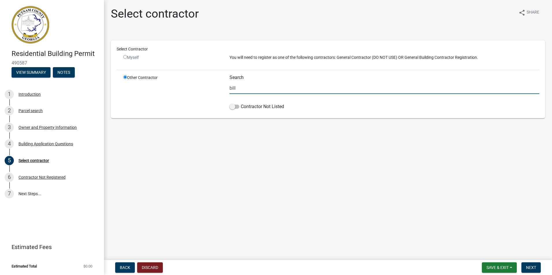
type input "bill"
click at [212, 204] on main "Select contractor share Share Select Contractor Myself You will need to registe…" at bounding box center [328, 129] width 448 height 258
click at [501, 269] on span "Save & Exit" at bounding box center [497, 268] width 22 height 5
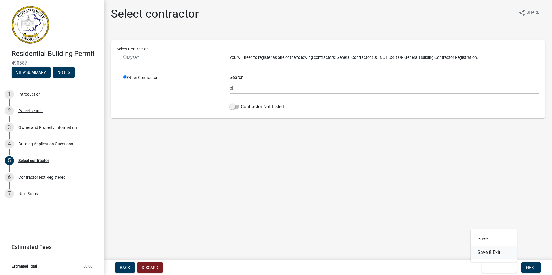
click at [492, 253] on button "Save & Exit" at bounding box center [494, 253] width 46 height 14
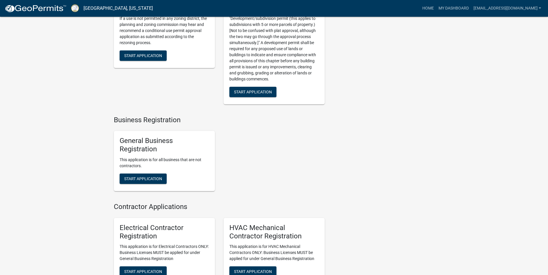
scroll to position [1188, 0]
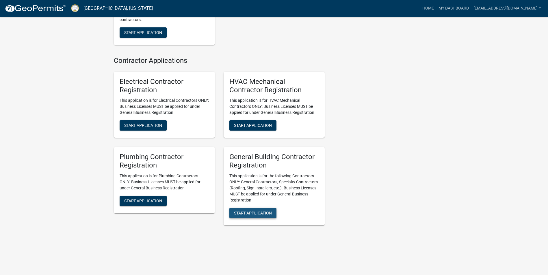
click at [259, 217] on button "Start Application" at bounding box center [252, 213] width 47 height 10
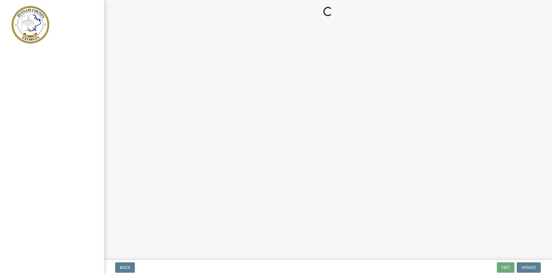
select select "Georgia"
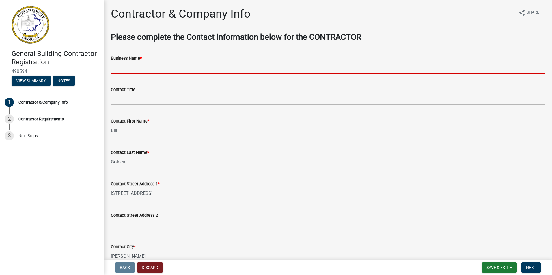
click at [121, 67] on input "Business Name *" at bounding box center [328, 68] width 434 height 12
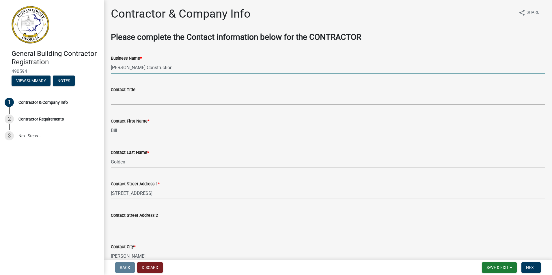
type input "Bill Golden Construction"
click at [74, 175] on div "General Building Contractor Registration 490594 View Summary Notes 1 Contractor…" at bounding box center [52, 137] width 104 height 275
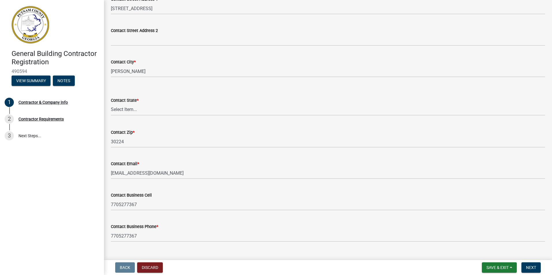
scroll to position [196, 0]
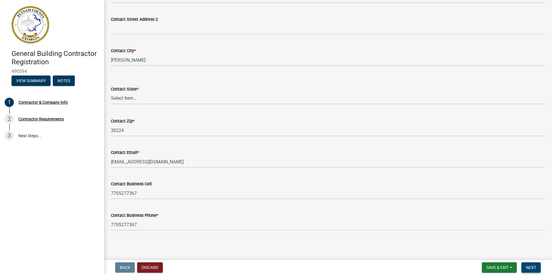
click at [533, 266] on span "Next" at bounding box center [531, 268] width 10 height 5
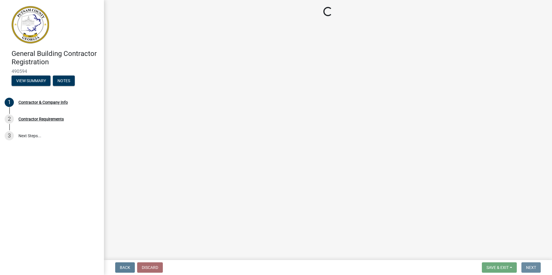
scroll to position [0, 0]
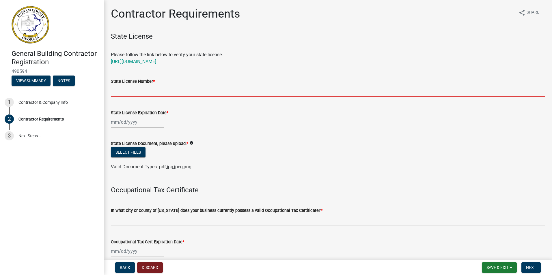
click at [137, 91] on input "State License Number *" at bounding box center [328, 91] width 434 height 12
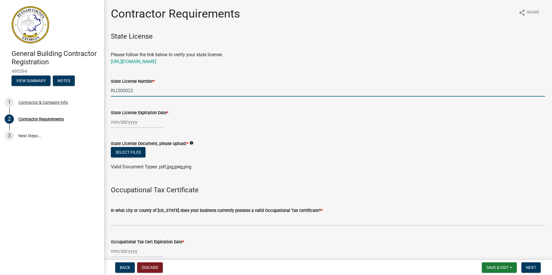
type input "RLCI00022"
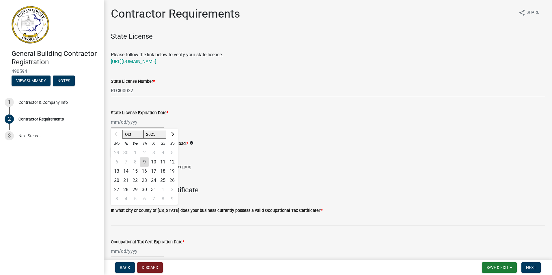
click at [117, 120] on div "Oct Nov Dec 2025 2026 2027 2028 2029 2030 2031 2032 2033 2034 2035 2036 2037 20…" at bounding box center [137, 122] width 53 height 12
click at [160, 134] on select "2025 2026 2027 2028 2029 2030 2031 2032 2033 2034 2035 2036 2037 2038 2039 2040…" at bounding box center [154, 134] width 23 height 9
select select "2026"
click at [143, 130] on select "2025 2026 2027 2028 2029 2030 2031 2032 2033 2034 2035 2036 2037 2038 2039 2040…" at bounding box center [154, 134] width 23 height 9
click at [115, 133] on button "Previous month" at bounding box center [116, 134] width 7 height 9
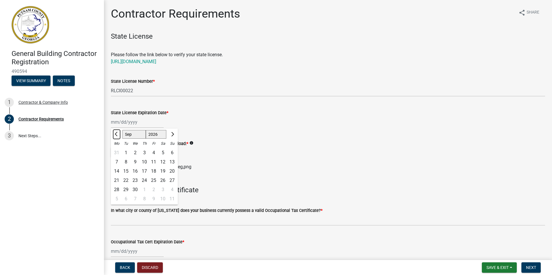
click at [115, 133] on button "Previous month" at bounding box center [116, 134] width 7 height 9
select select "6"
click at [124, 188] on div "30" at bounding box center [125, 189] width 9 height 9
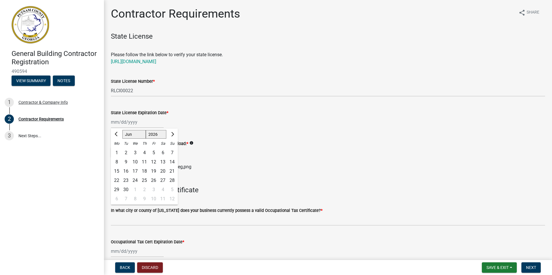
type input "06/30/2026"
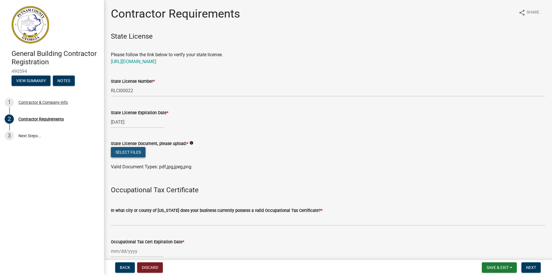
click at [134, 153] on button "Select files" at bounding box center [128, 152] width 35 height 10
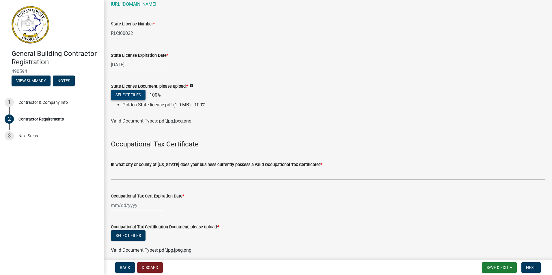
scroll to position [58, 0]
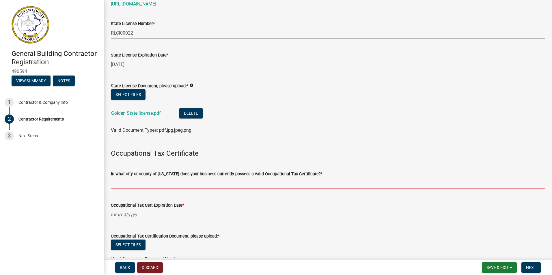
click at [145, 181] on input "In what city or county of Georgia does your business currently possess a valid …" at bounding box center [328, 184] width 434 height 12
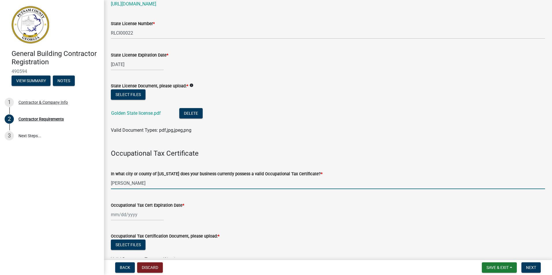
type input "Griffin"
click at [118, 214] on div at bounding box center [137, 215] width 53 height 12
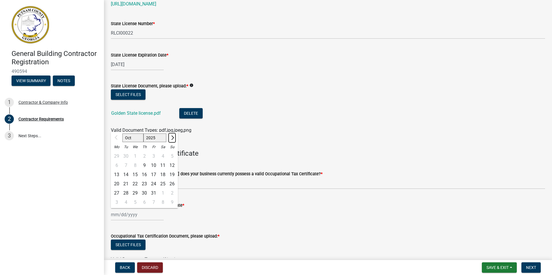
click at [169, 139] on button "Next month" at bounding box center [172, 137] width 7 height 9
click at [169, 138] on button "Next month" at bounding box center [172, 137] width 7 height 9
select select "1"
select select "2026"
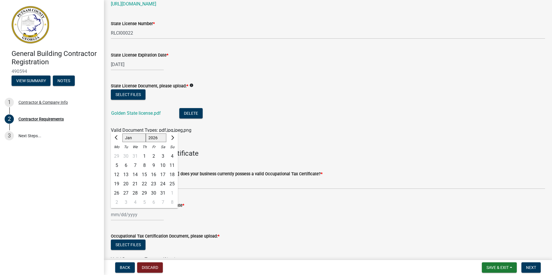
click at [112, 136] on div at bounding box center [117, 137] width 12 height 9
click at [114, 136] on button "Previous month" at bounding box center [116, 137] width 7 height 9
select select "12"
select select "2025"
click at [135, 191] on div "31" at bounding box center [134, 193] width 9 height 9
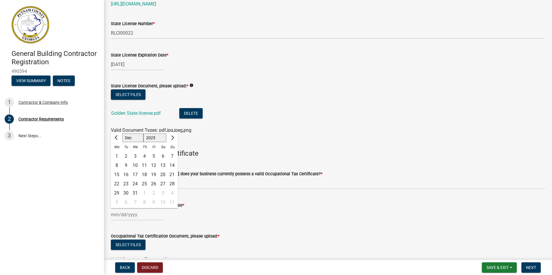
type input "12/31/2025"
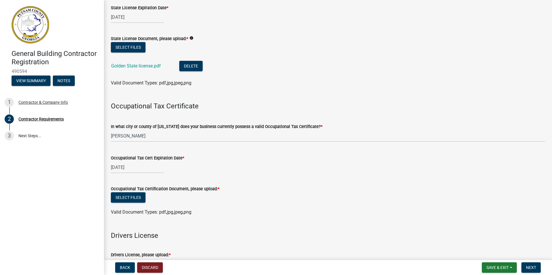
scroll to position [115, 0]
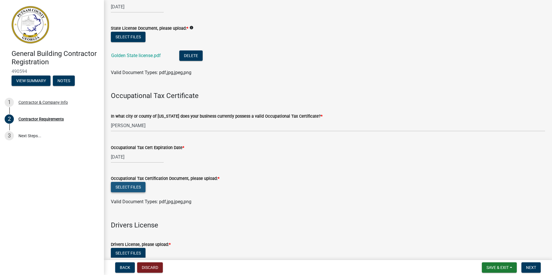
click at [125, 188] on button "Select files" at bounding box center [128, 187] width 35 height 10
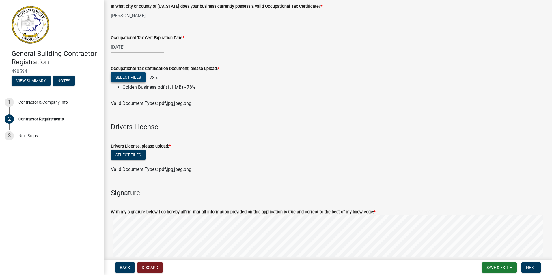
scroll to position [231, 0]
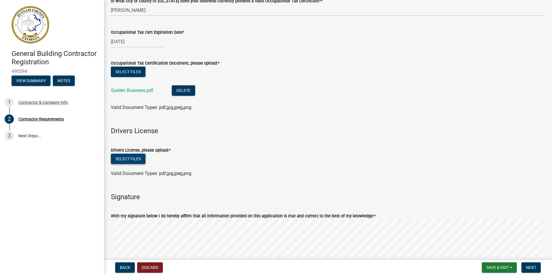
click at [133, 151] on label "Drivers License, please upload: *" at bounding box center [141, 151] width 60 height 4
click at [133, 160] on button "Select files" at bounding box center [128, 159] width 35 height 10
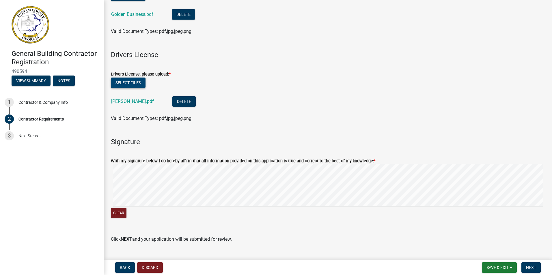
scroll to position [319, 0]
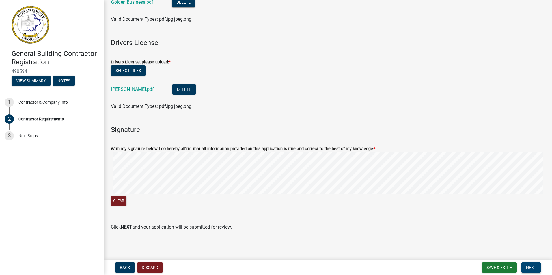
click at [527, 269] on span "Next" at bounding box center [531, 268] width 10 height 5
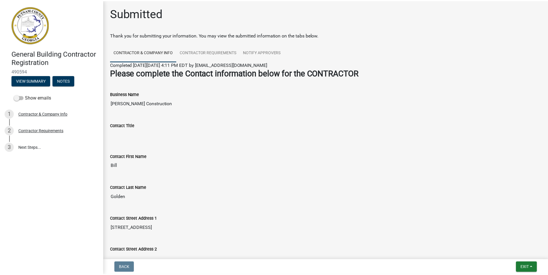
scroll to position [0, 0]
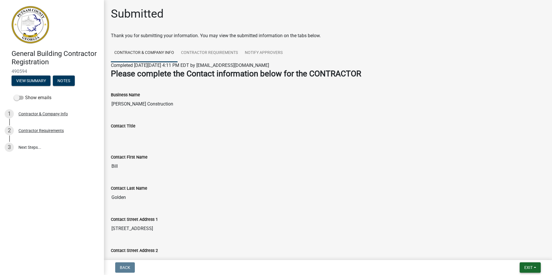
click at [526, 265] on button "Exit" at bounding box center [530, 268] width 21 height 10
click at [511, 251] on button "Save & Exit" at bounding box center [517, 253] width 46 height 14
